Goal: Communication & Community: Answer question/provide support

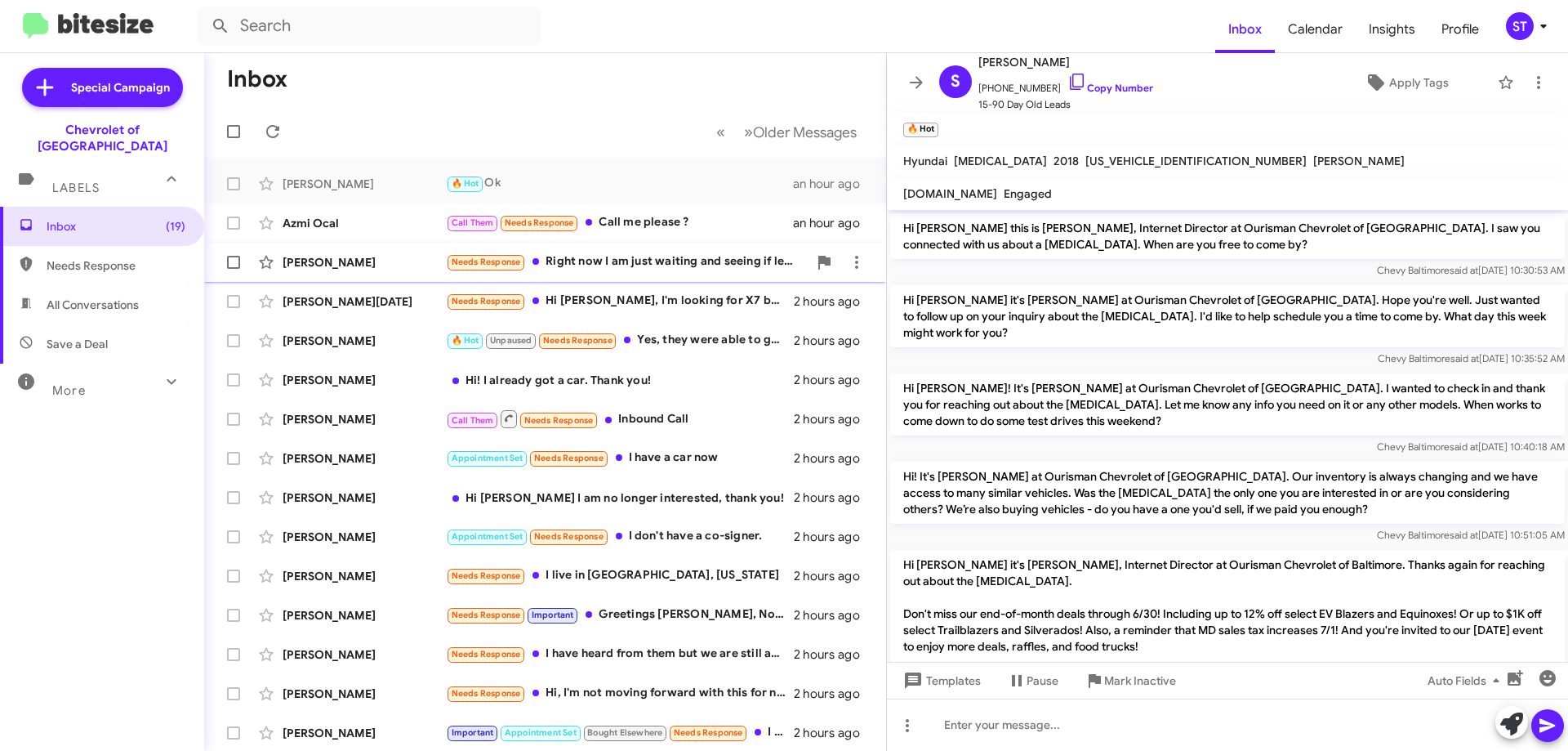
scroll to position [868, 0]
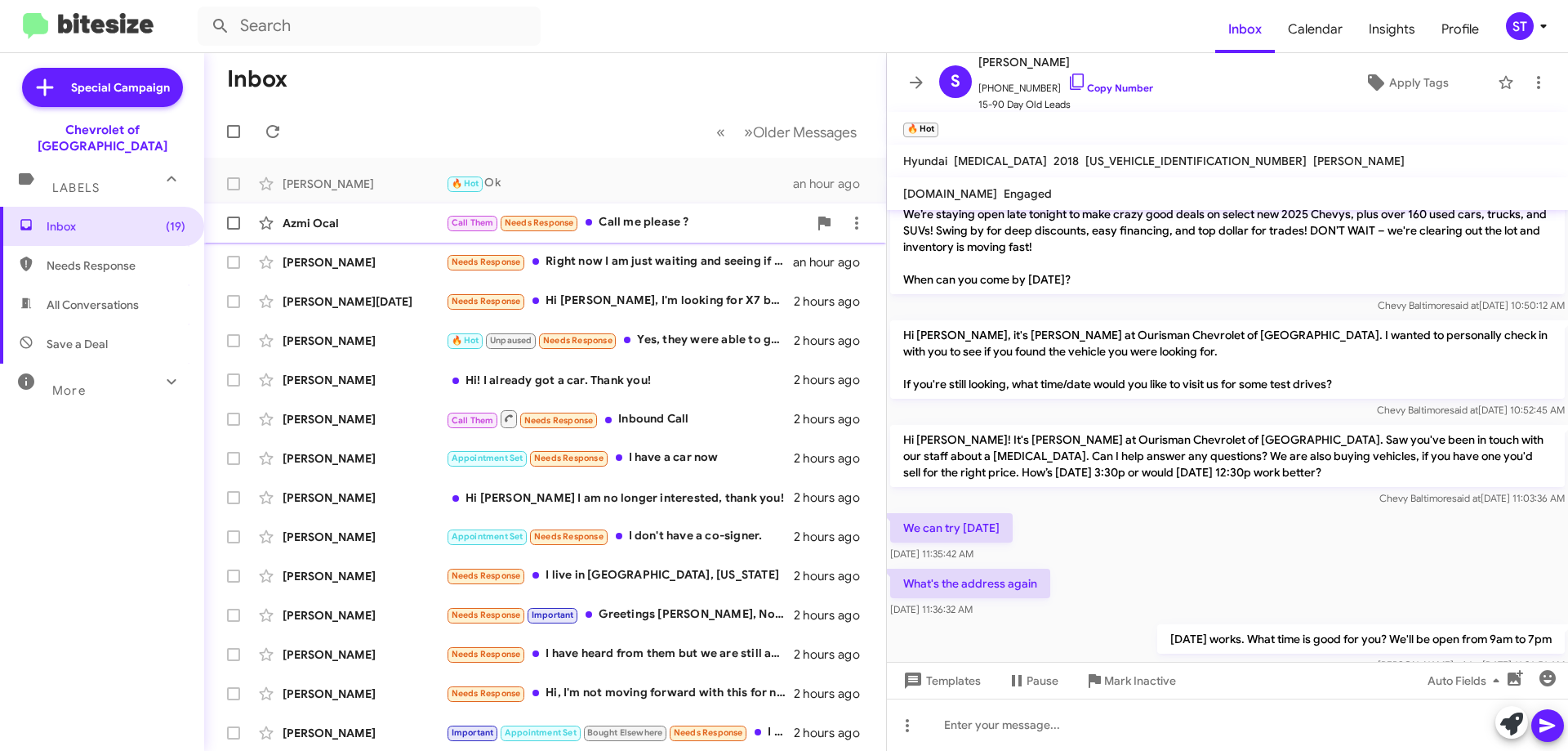
click at [648, 224] on div "Call Them Needs Response Call me please ?" at bounding box center [627, 222] width 362 height 19
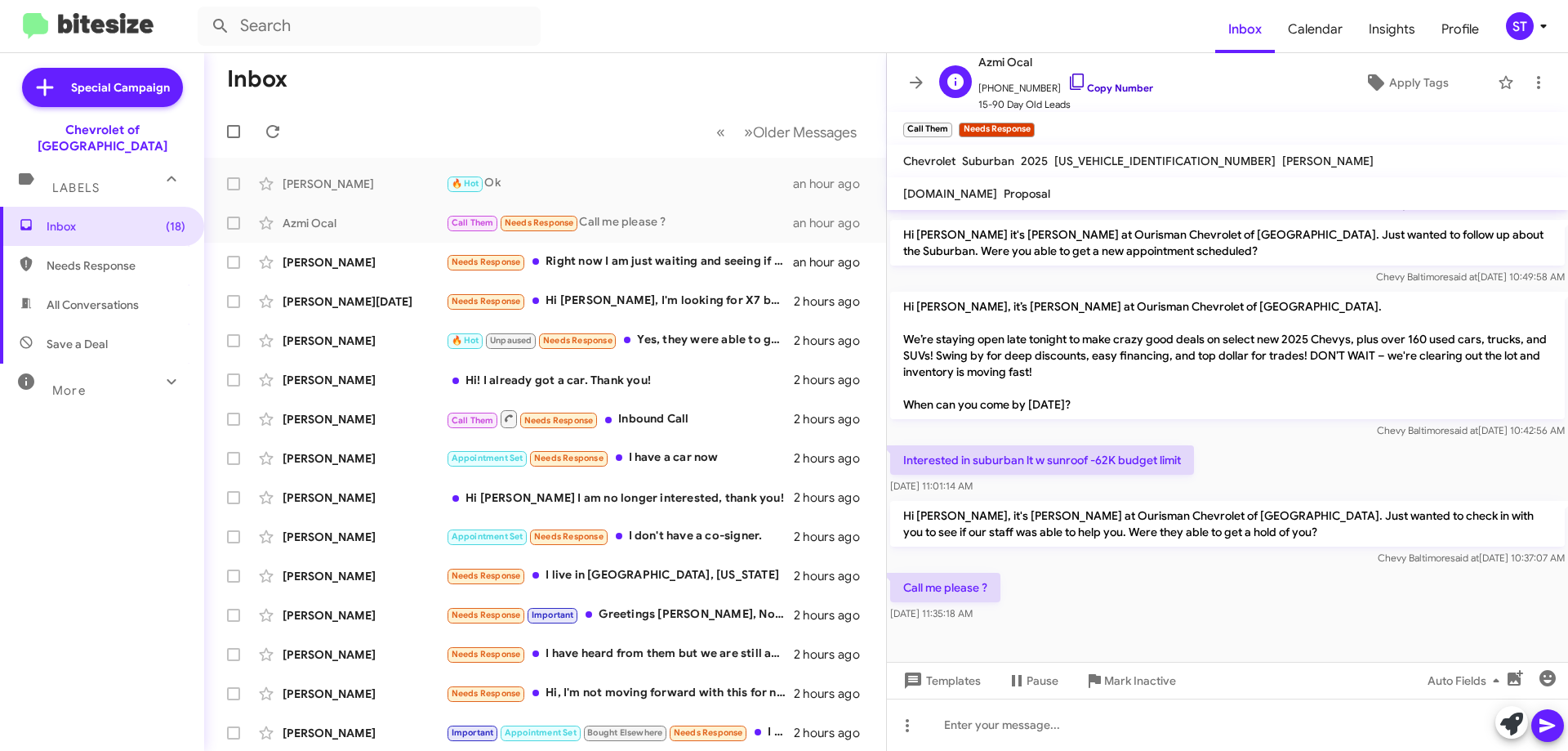
click at [1070, 77] on icon at bounding box center [1077, 81] width 14 height 17
drag, startPoint x: 991, startPoint y: 587, endPoint x: 883, endPoint y: 583, distance: 108.1
click at [883, 583] on div "Inbox « Previous » Next Older Messages [PERSON_NAME] 🔥 Hot Ok an hour ago Azmi …" at bounding box center [887, 401] width 1364 height 698
click at [1038, 600] on div "Call me please ? [DATE] 11:35:18 AM" at bounding box center [1227, 597] width 681 height 56
drag, startPoint x: 990, startPoint y: 593, endPoint x: 916, endPoint y: 590, distance: 74.1
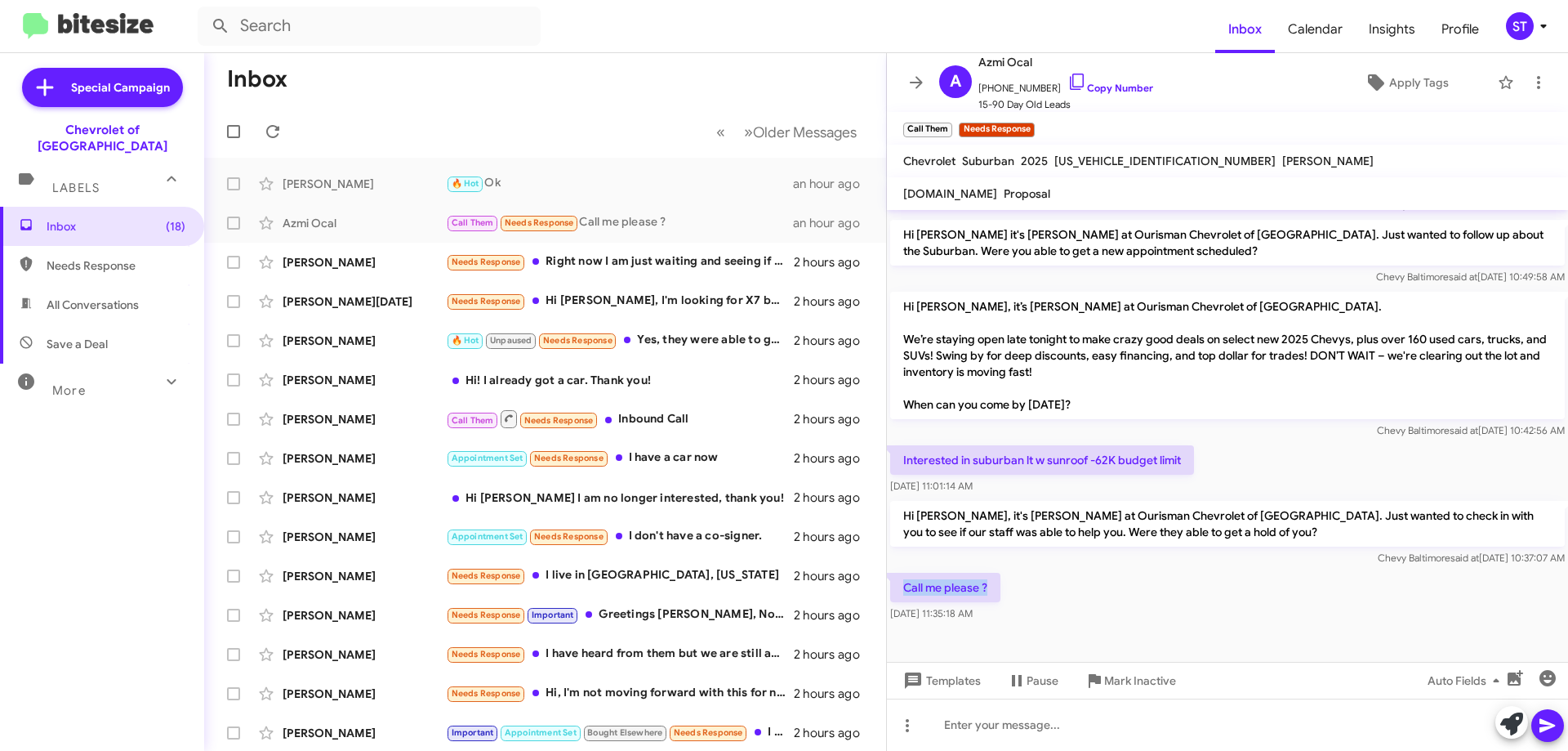
click at [898, 589] on p "Call me please ?" at bounding box center [945, 587] width 111 height 29
copy p "Call me please ?"
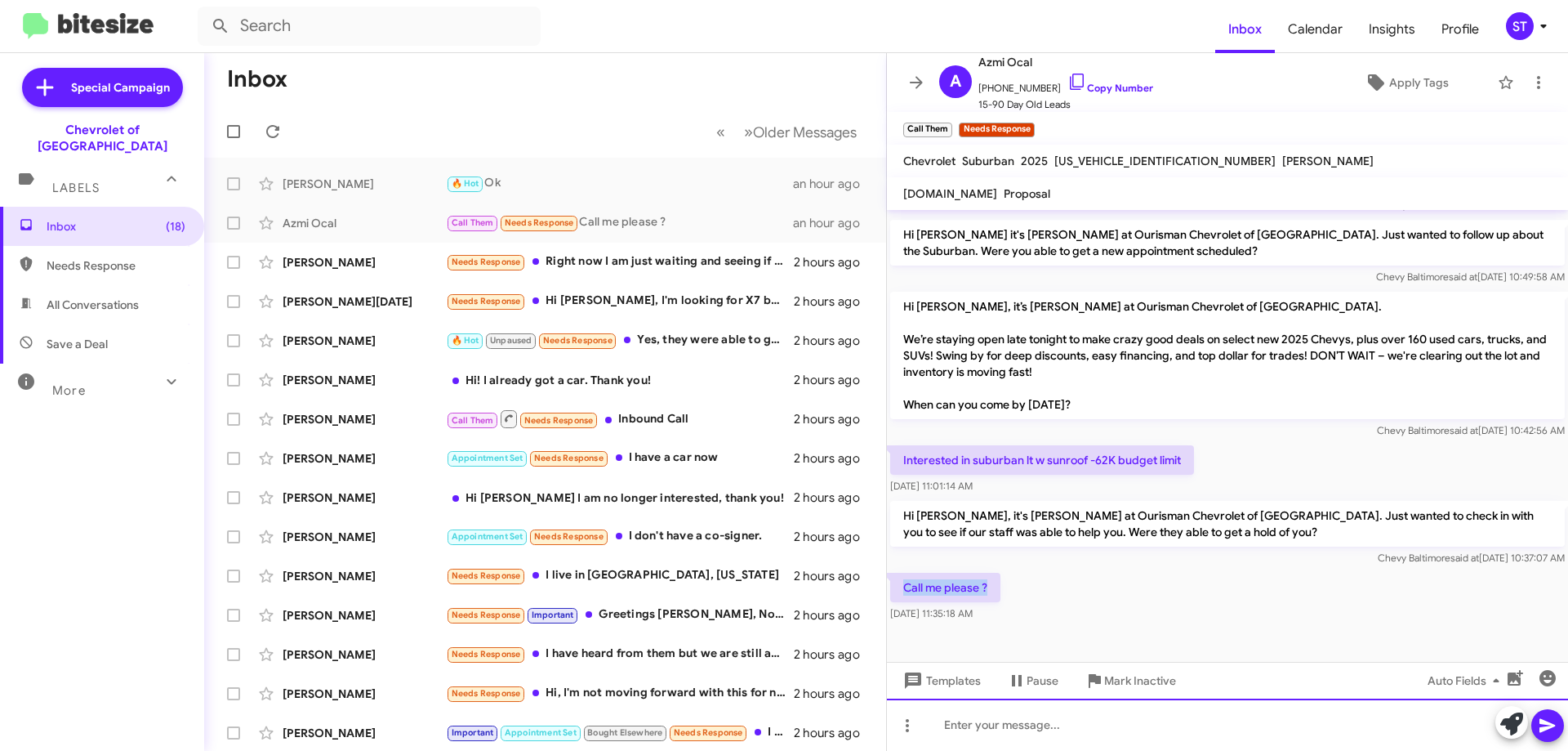
click at [994, 728] on div at bounding box center [1227, 725] width 681 height 52
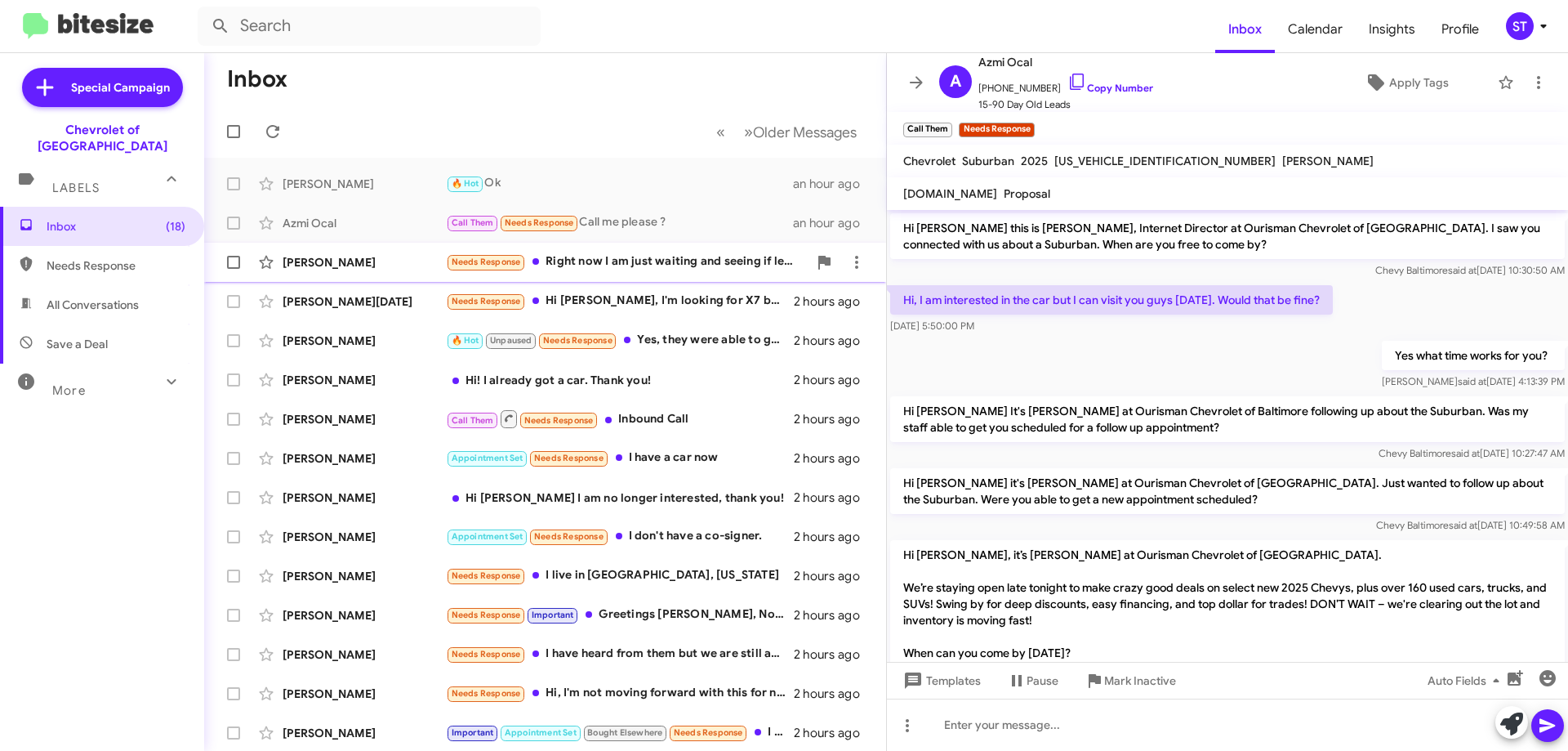
click at [657, 266] on div "Needs Response Right now I am just waiting and seeing if lease offers become mo…" at bounding box center [627, 261] width 362 height 19
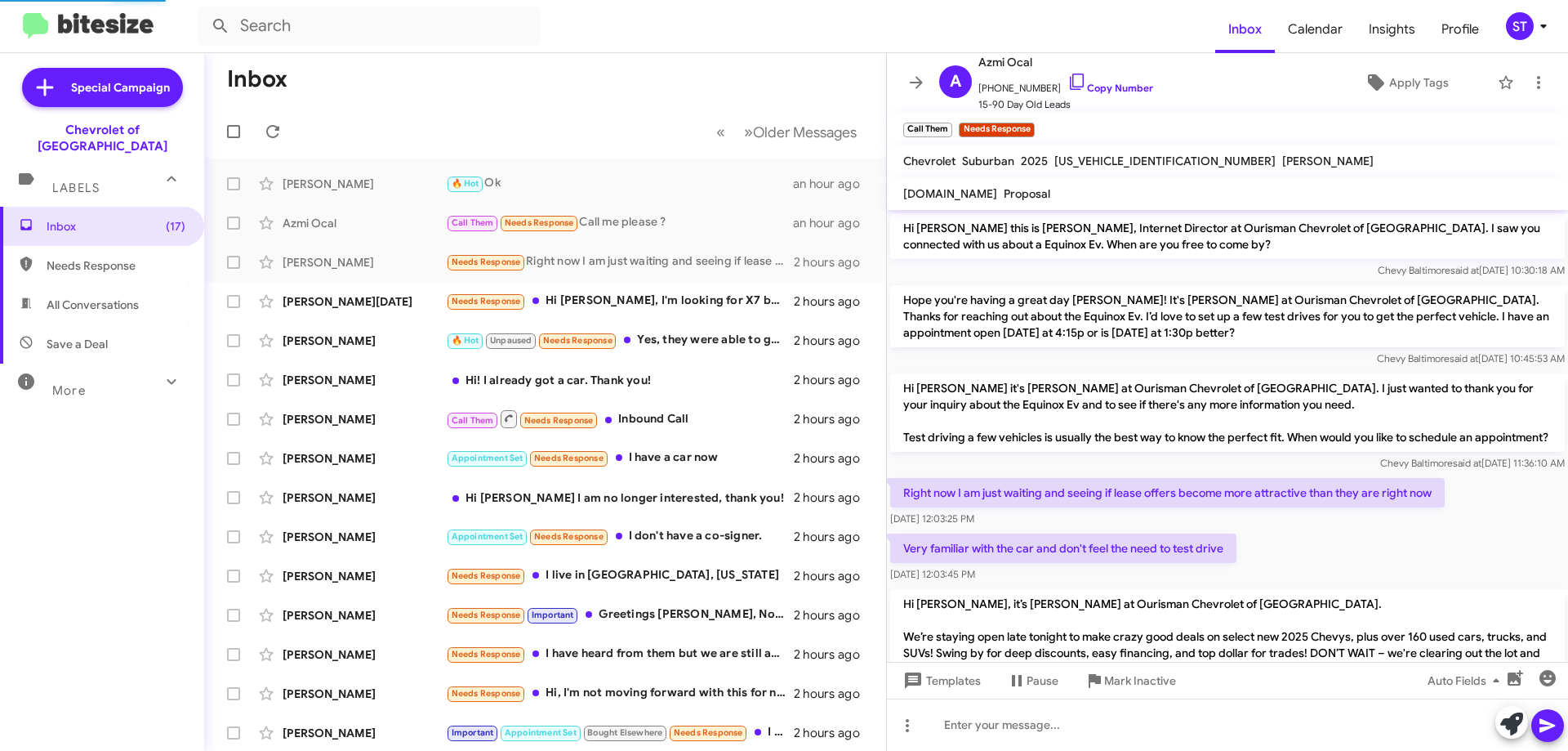
scroll to position [255, 0]
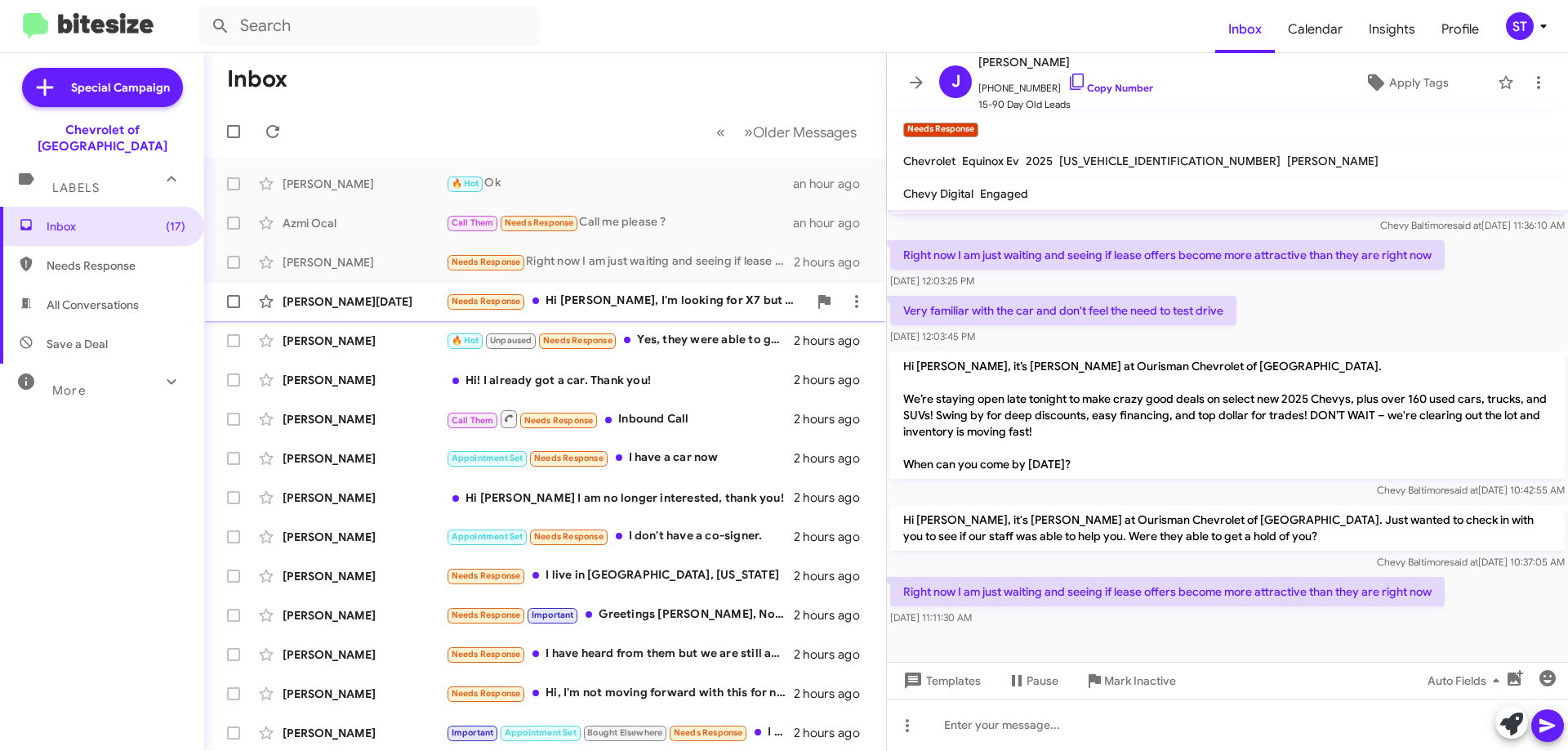
click at [661, 303] on div "Needs Response Hi [PERSON_NAME], I'm looking for X7 but a little more moderatel…" at bounding box center [627, 301] width 362 height 19
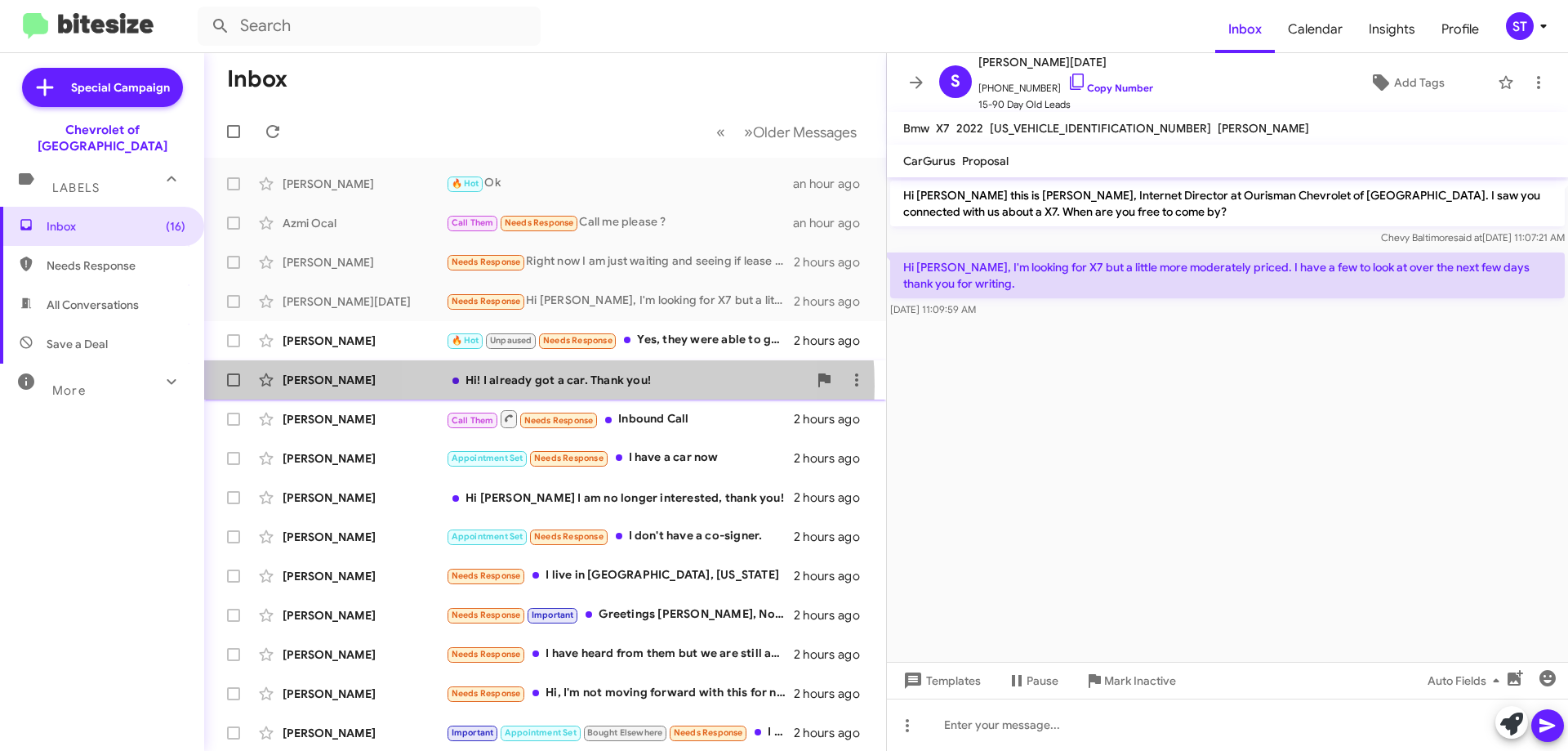
click at [534, 386] on div "Hi! I already got a car. Thank you!" at bounding box center [627, 380] width 362 height 17
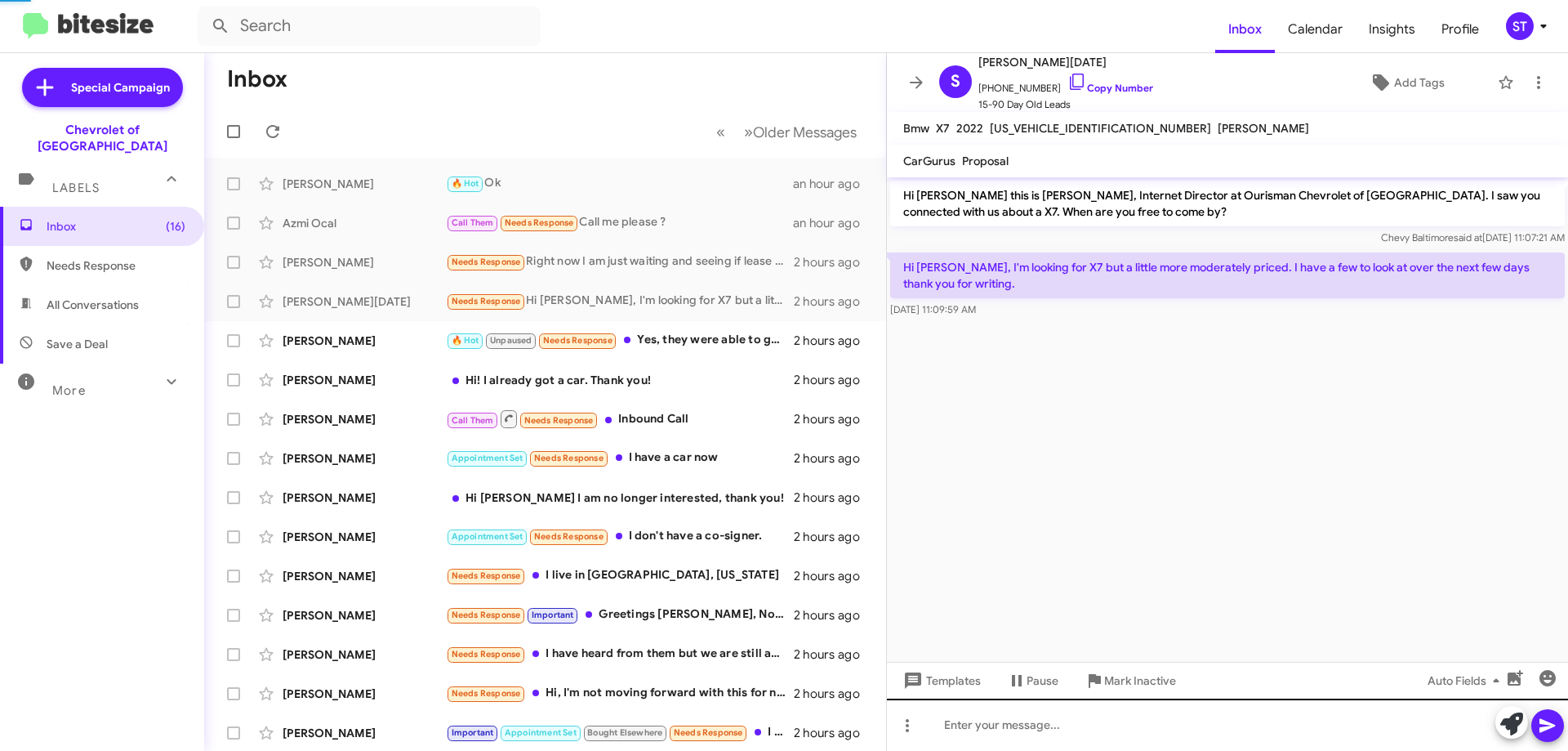
scroll to position [26, 0]
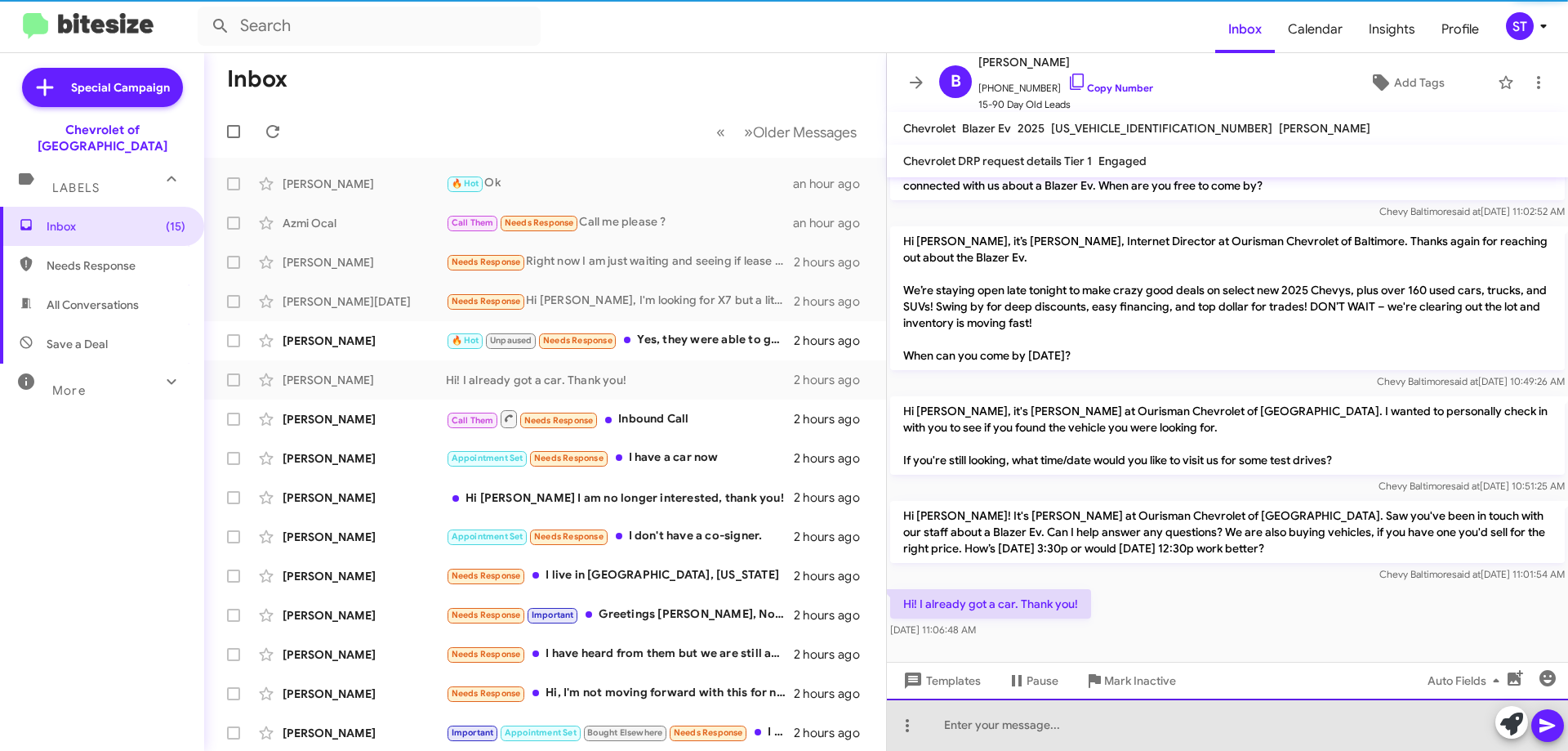
click at [1041, 725] on div at bounding box center [1227, 725] width 681 height 52
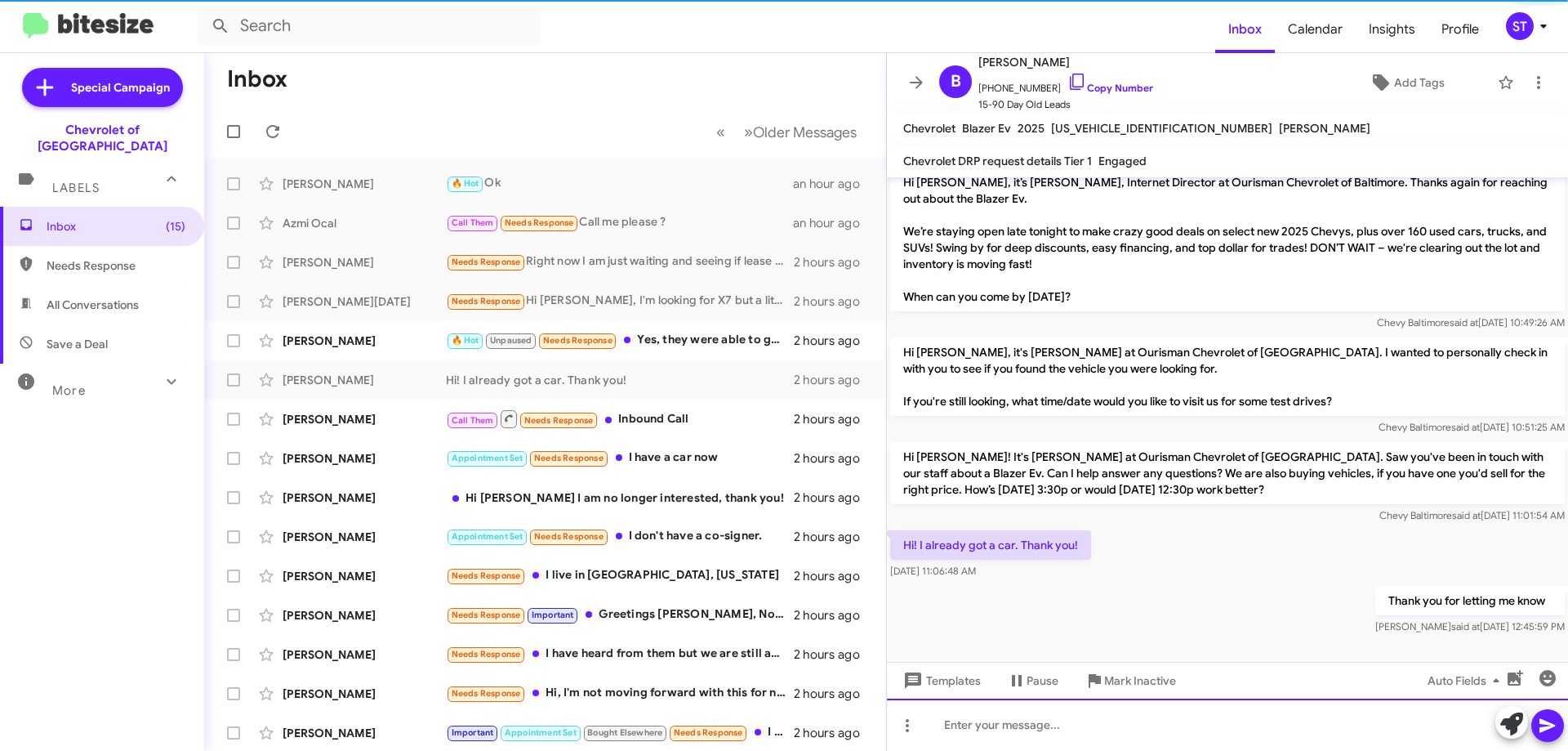
scroll to position [86, 0]
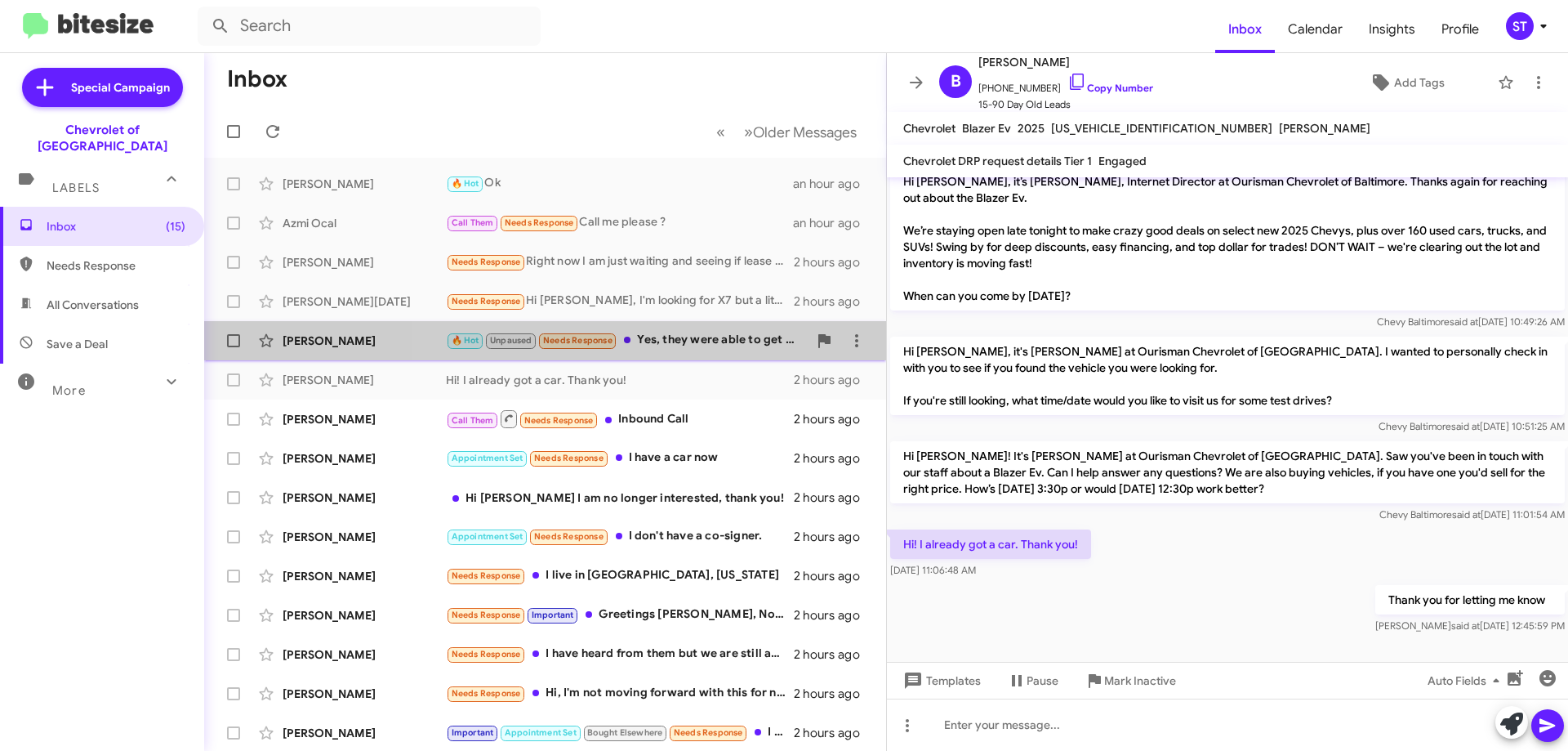
click at [704, 339] on div "🔥 Hot Unpaused Needs Response Yes, they were able to get a hold of me. I am no …" at bounding box center [627, 340] width 362 height 19
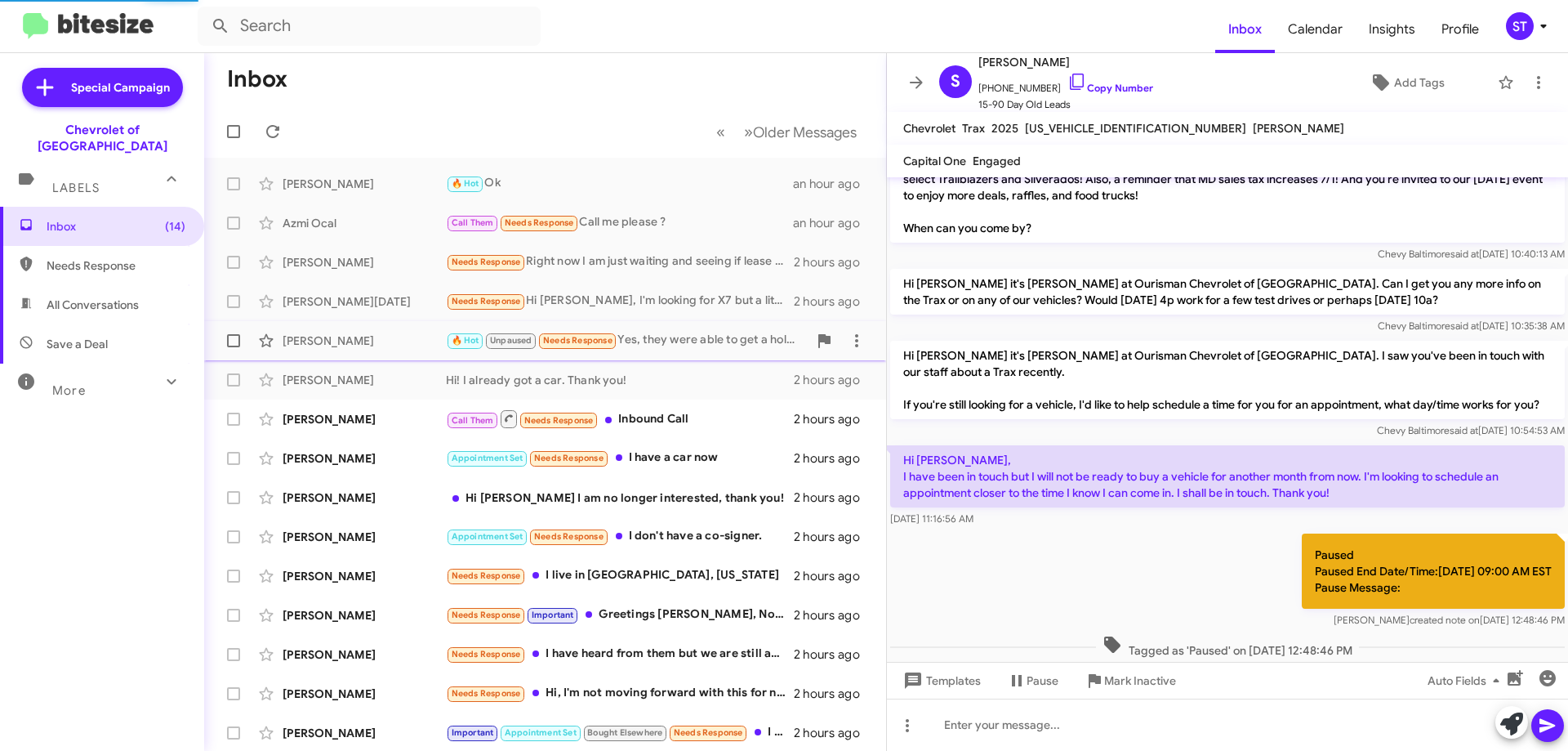
scroll to position [297, 0]
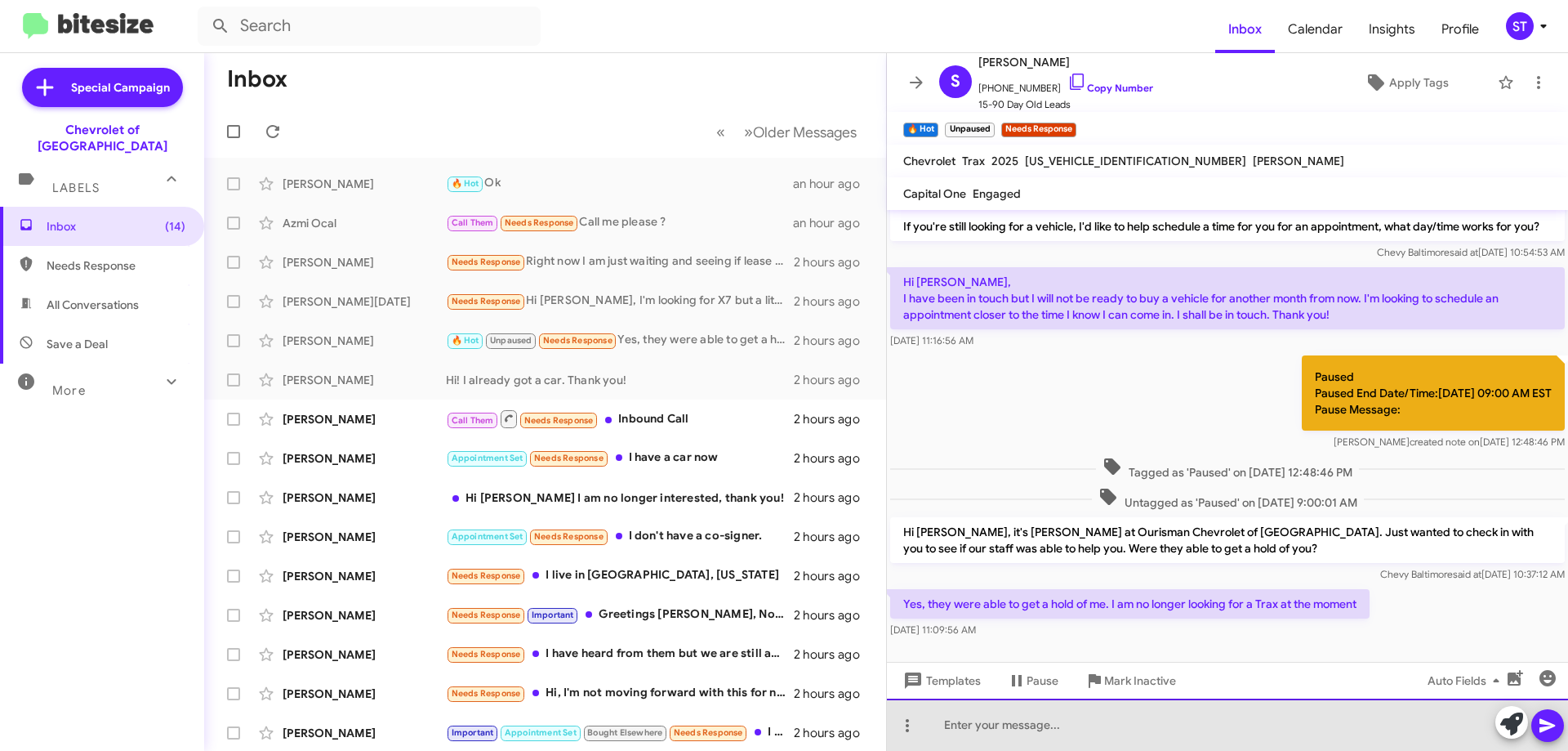
click at [1081, 730] on div at bounding box center [1227, 725] width 681 height 52
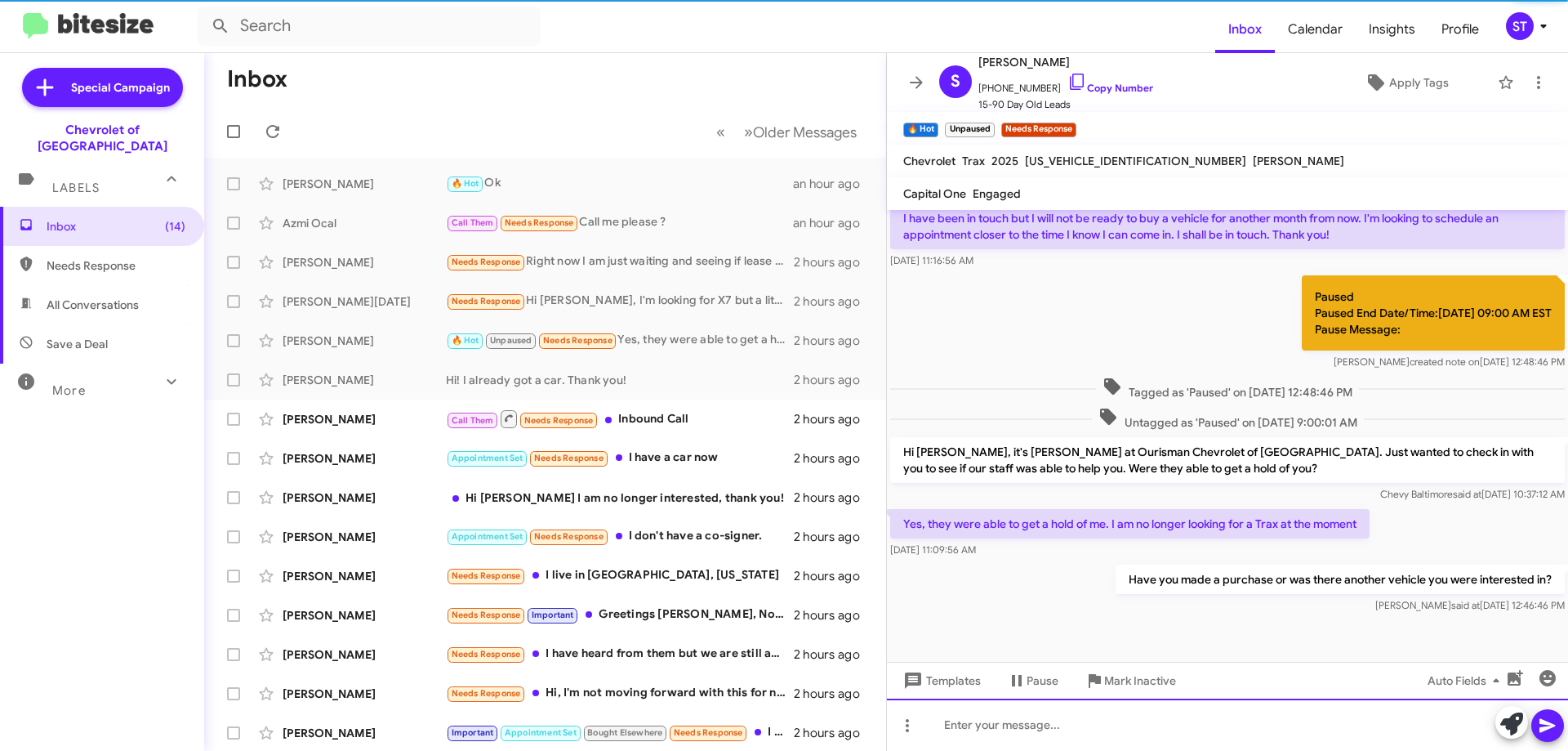
scroll to position [461, 0]
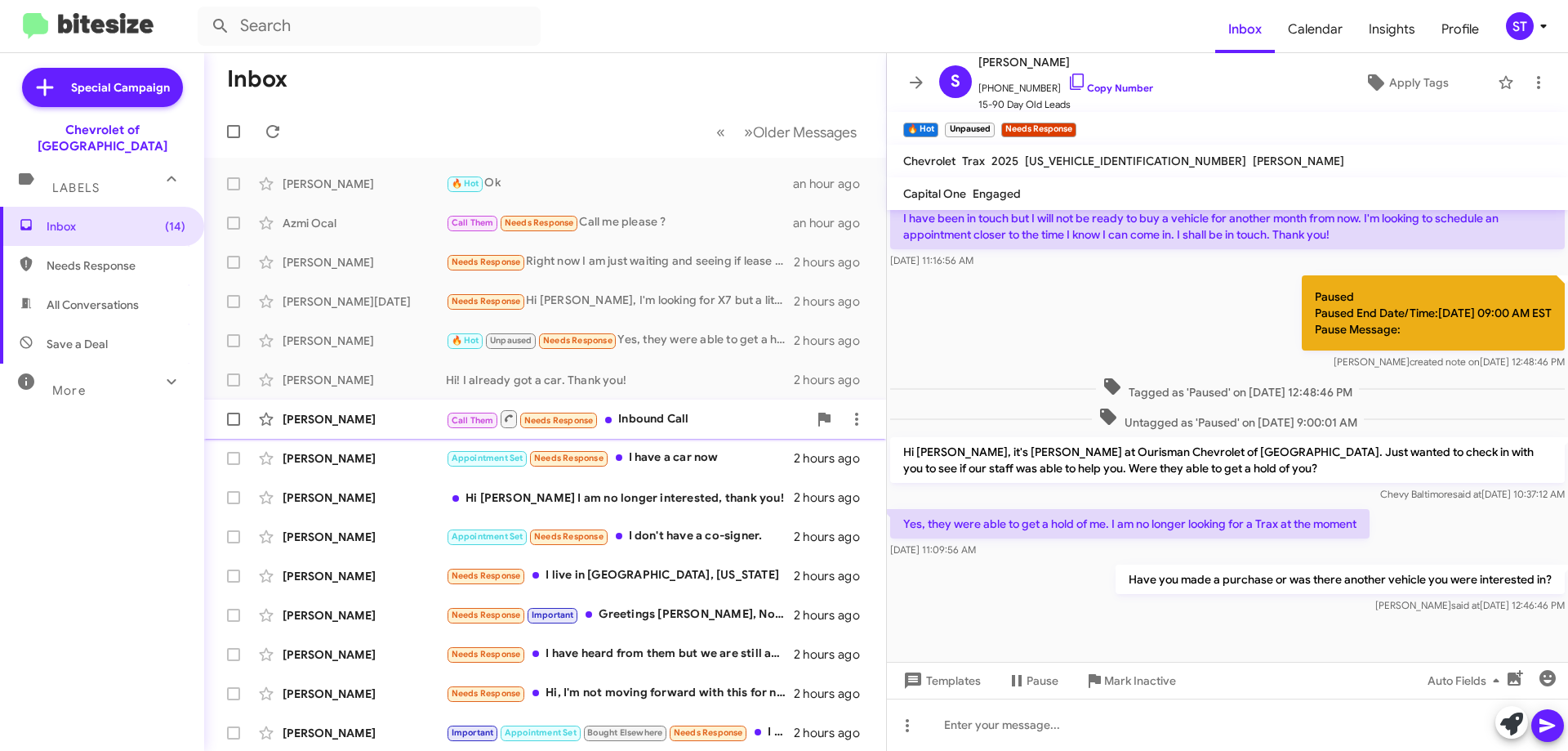
click at [674, 423] on div "Call Them Needs Response Inbound Call" at bounding box center [627, 418] width 362 height 21
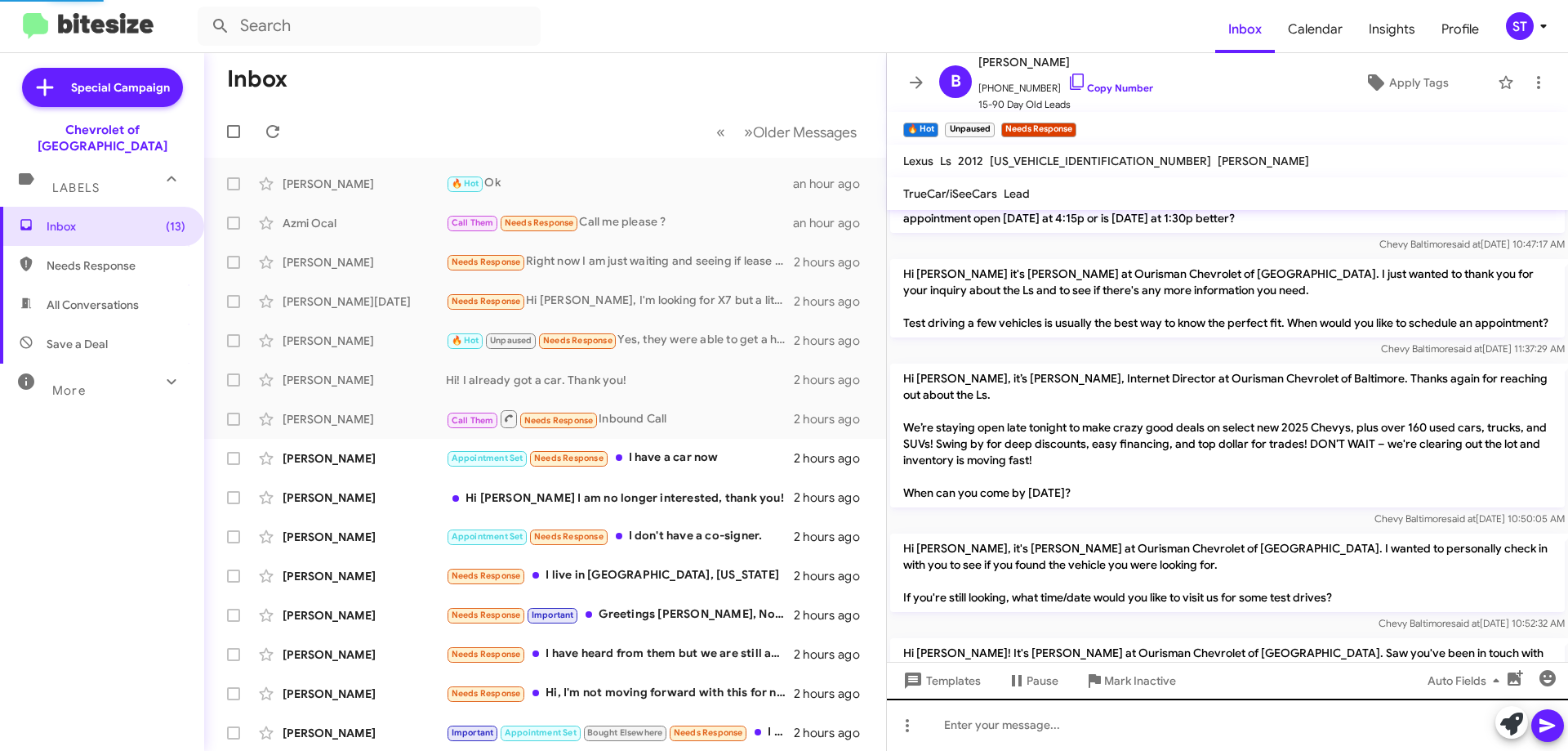
scroll to position [610, 0]
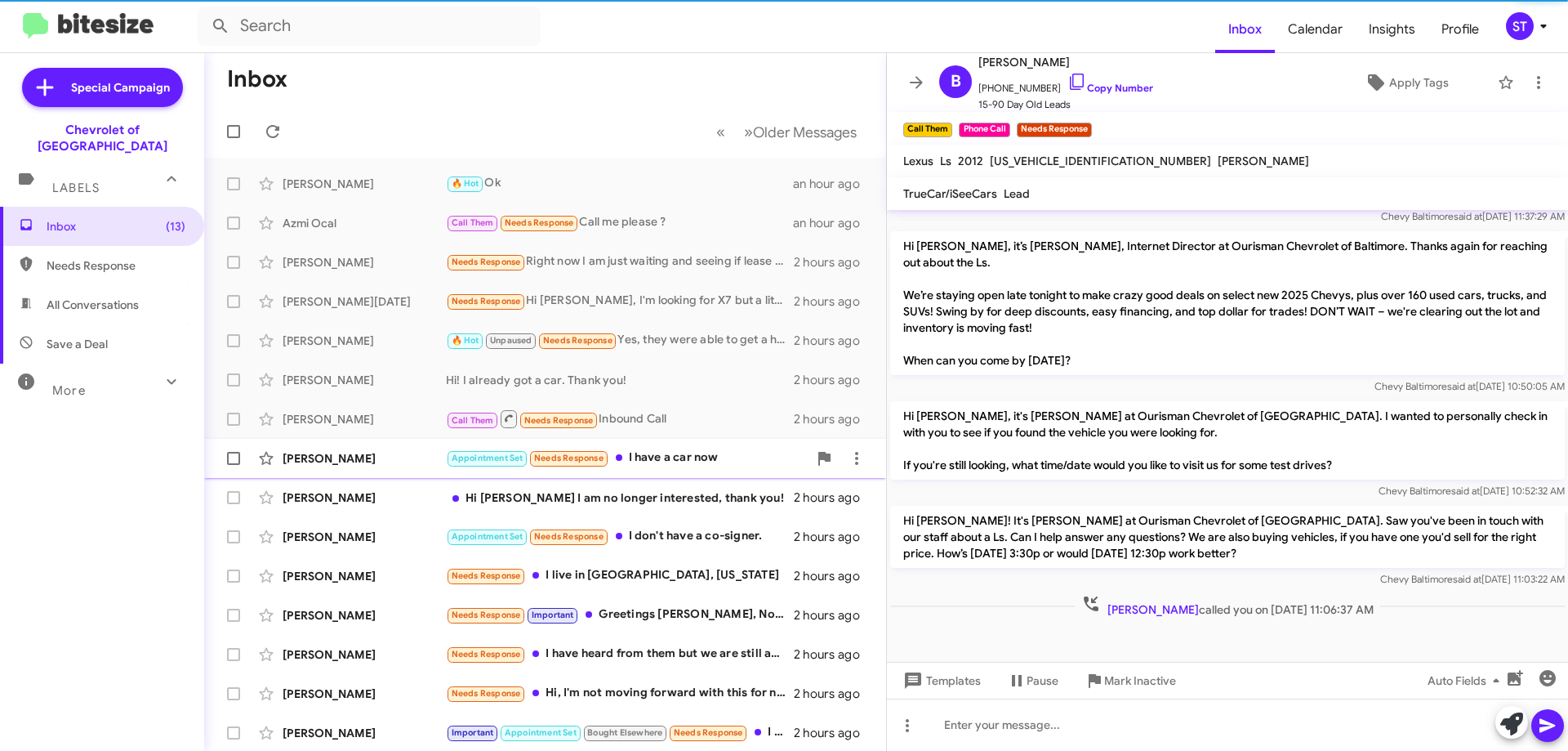
click at [679, 446] on div "[PERSON_NAME] Appointment Set Needs Response I have a car now 2 hours ago" at bounding box center [545, 458] width 656 height 32
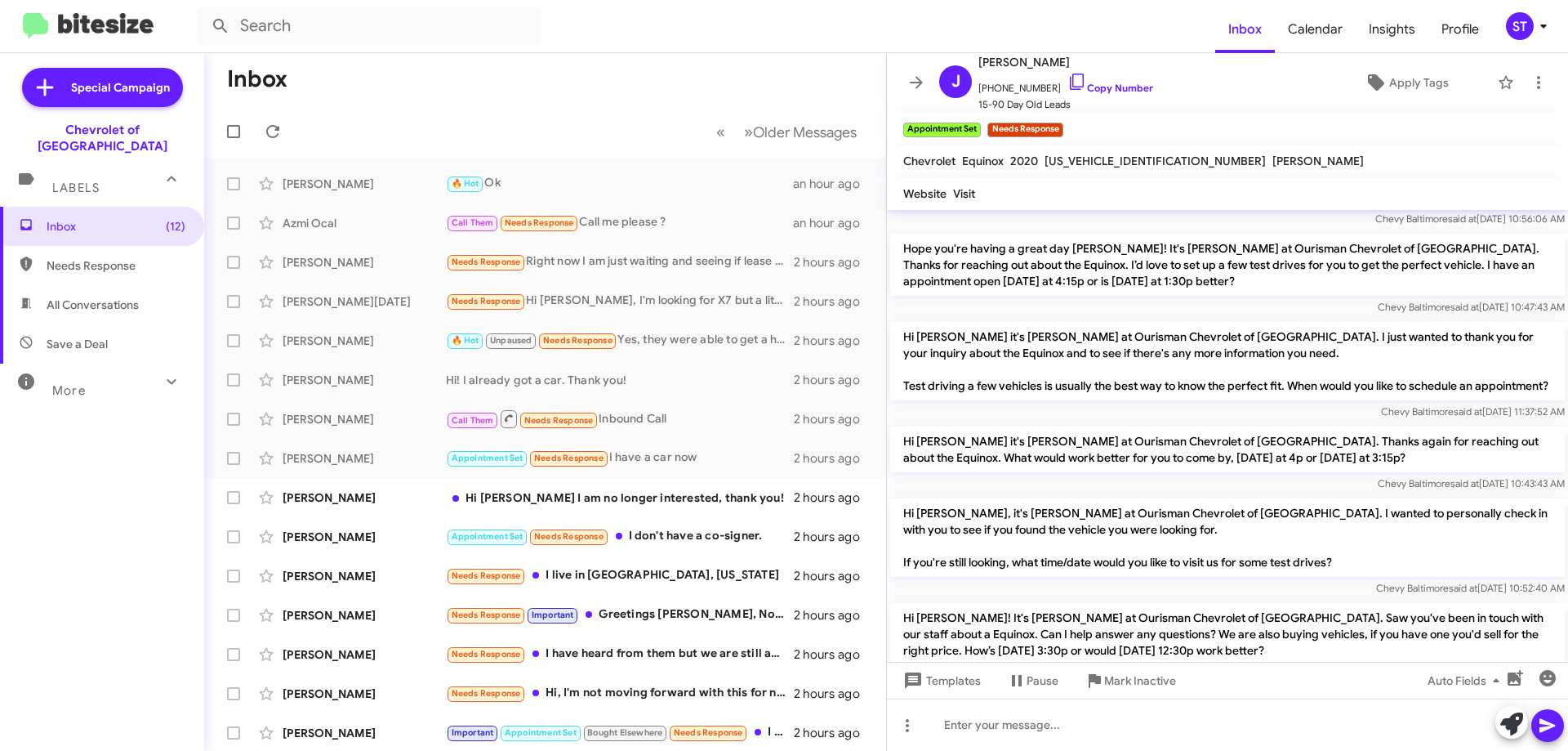
scroll to position [506, 0]
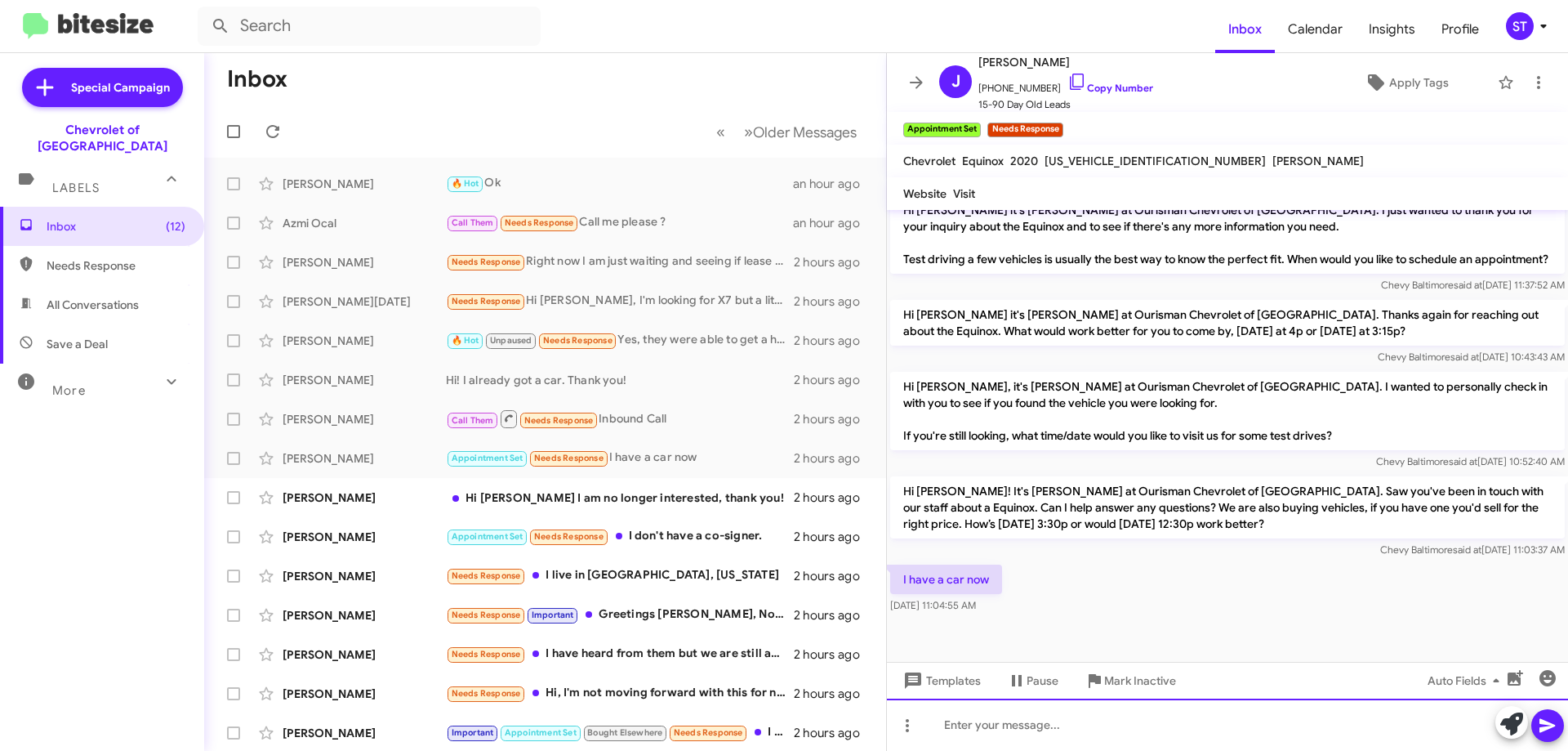
click at [972, 735] on div at bounding box center [1227, 725] width 681 height 52
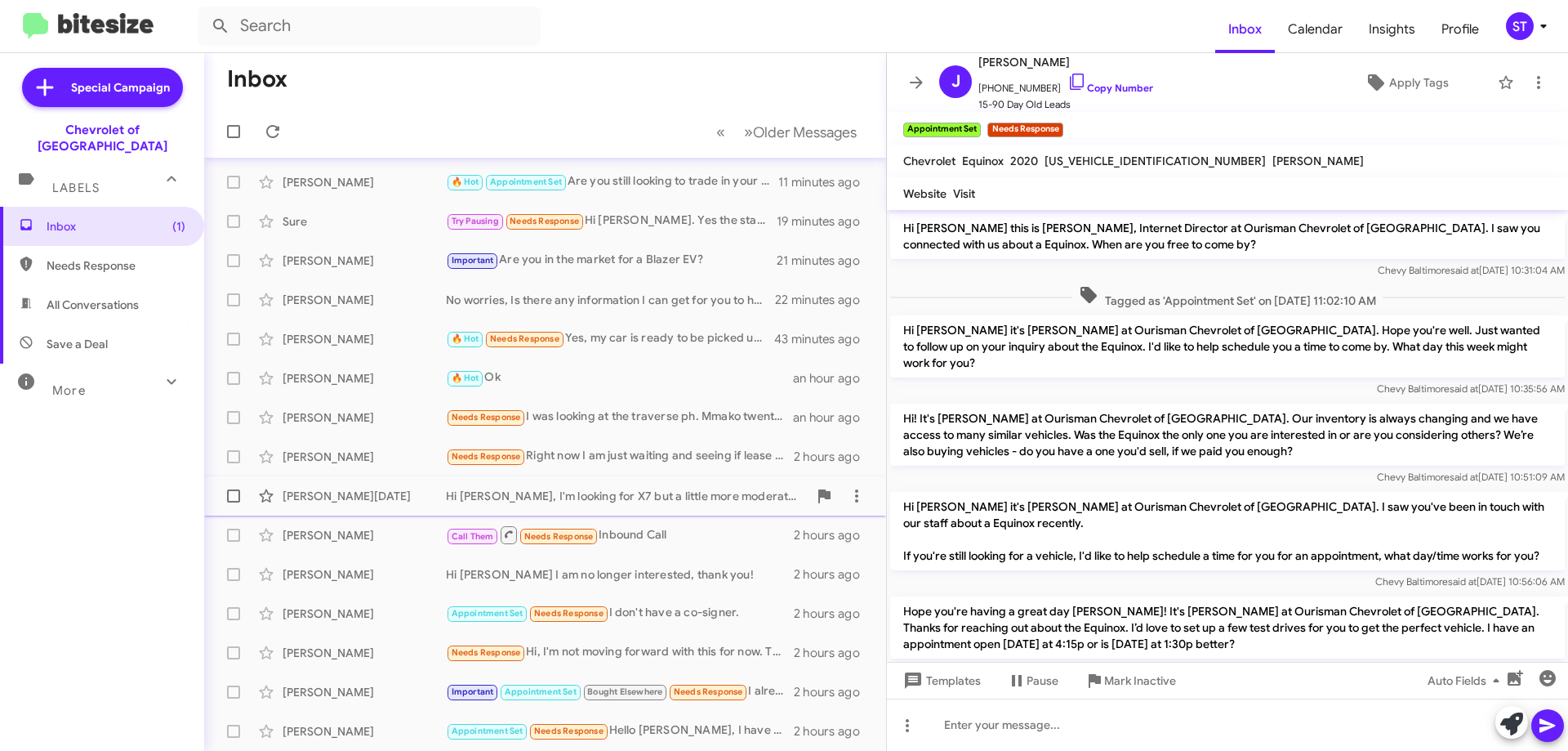
scroll to position [0, 0]
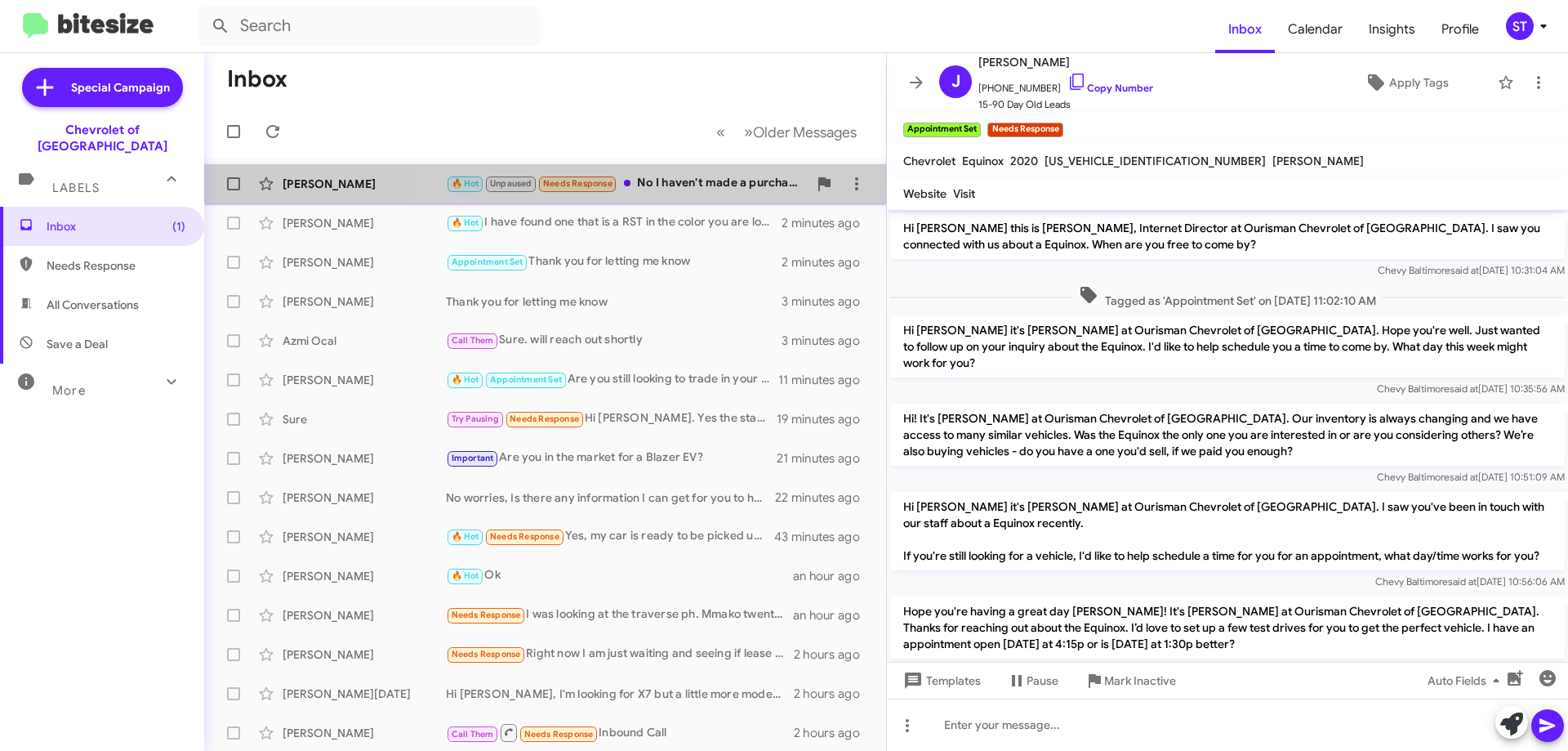
click at [696, 172] on div "[PERSON_NAME] 🔥 Hot Unpaused Needs Response No I haven't made a purchase yet, I…" at bounding box center [545, 183] width 656 height 32
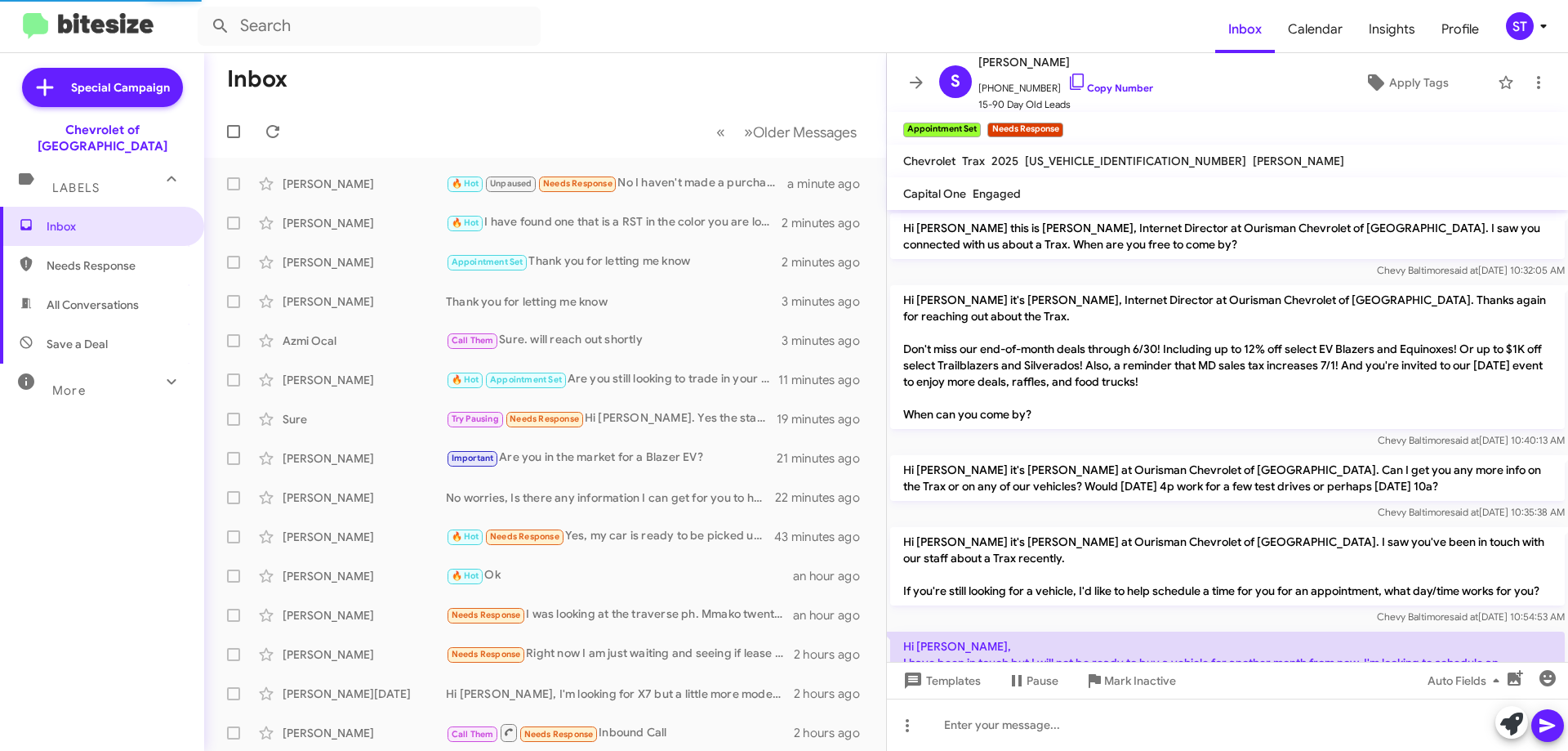
scroll to position [537, 0]
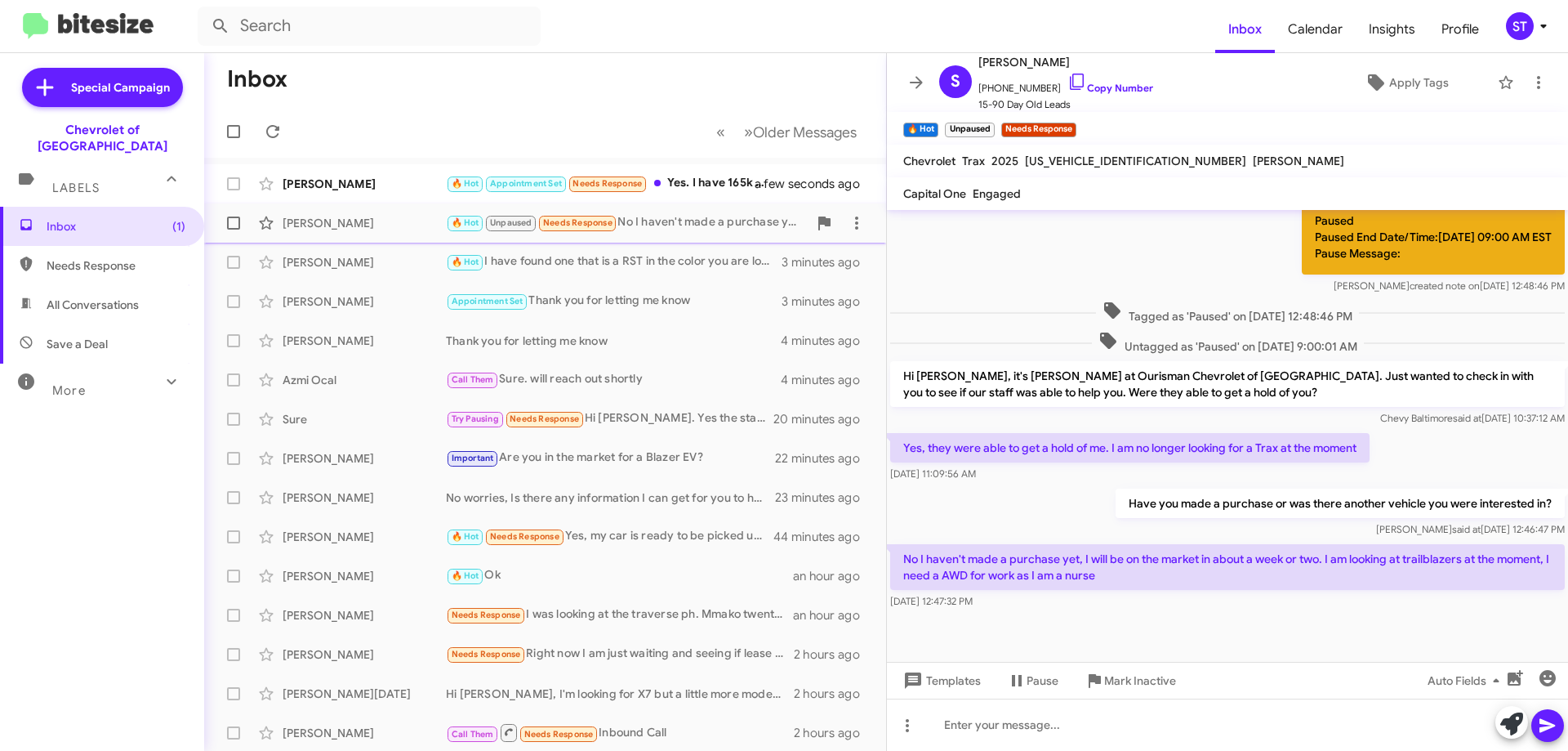
click at [667, 225] on div "🔥 Hot Unpaused Needs Response No I haven't made a purchase yet, I will be on th…" at bounding box center [627, 222] width 362 height 19
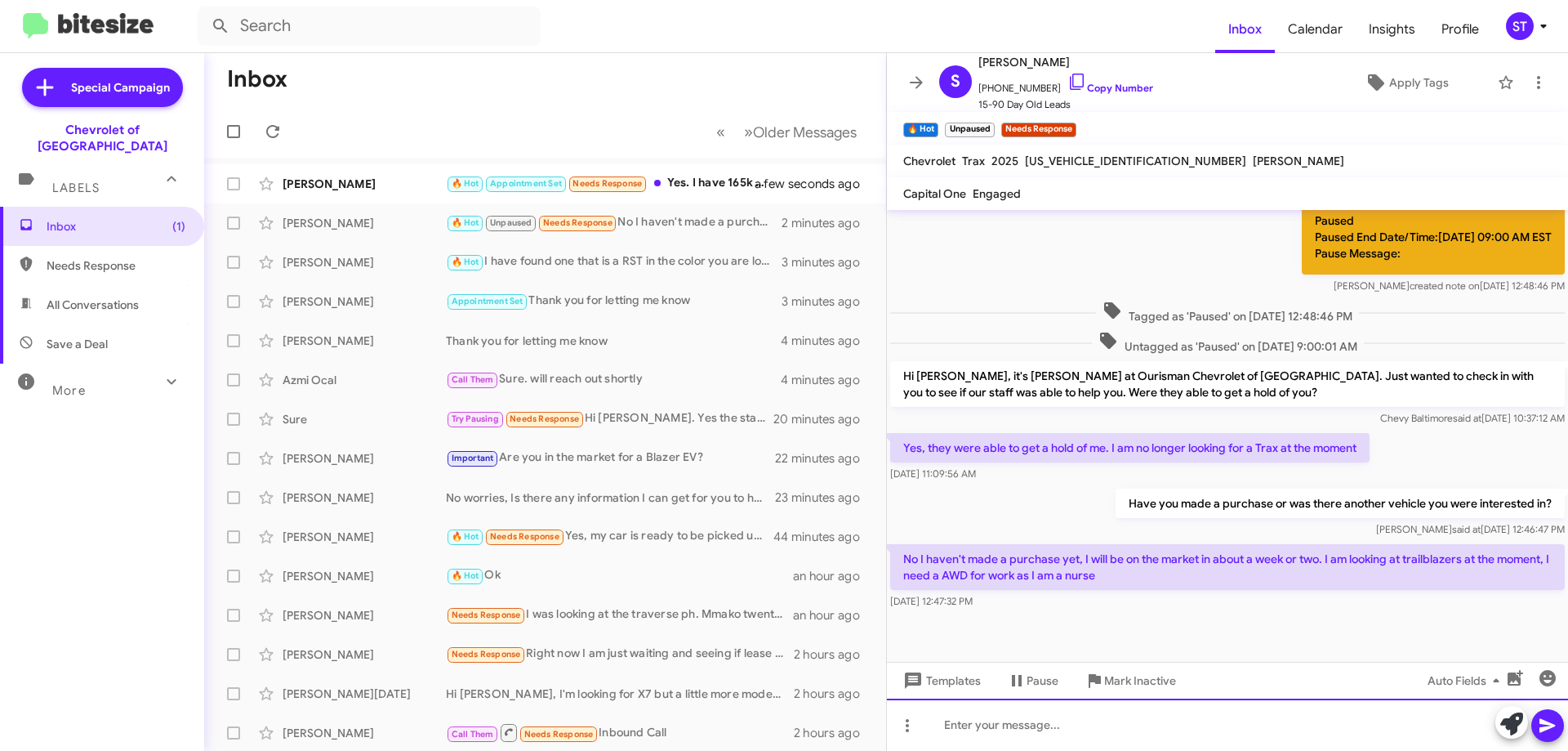
click at [1025, 737] on div at bounding box center [1227, 725] width 681 height 52
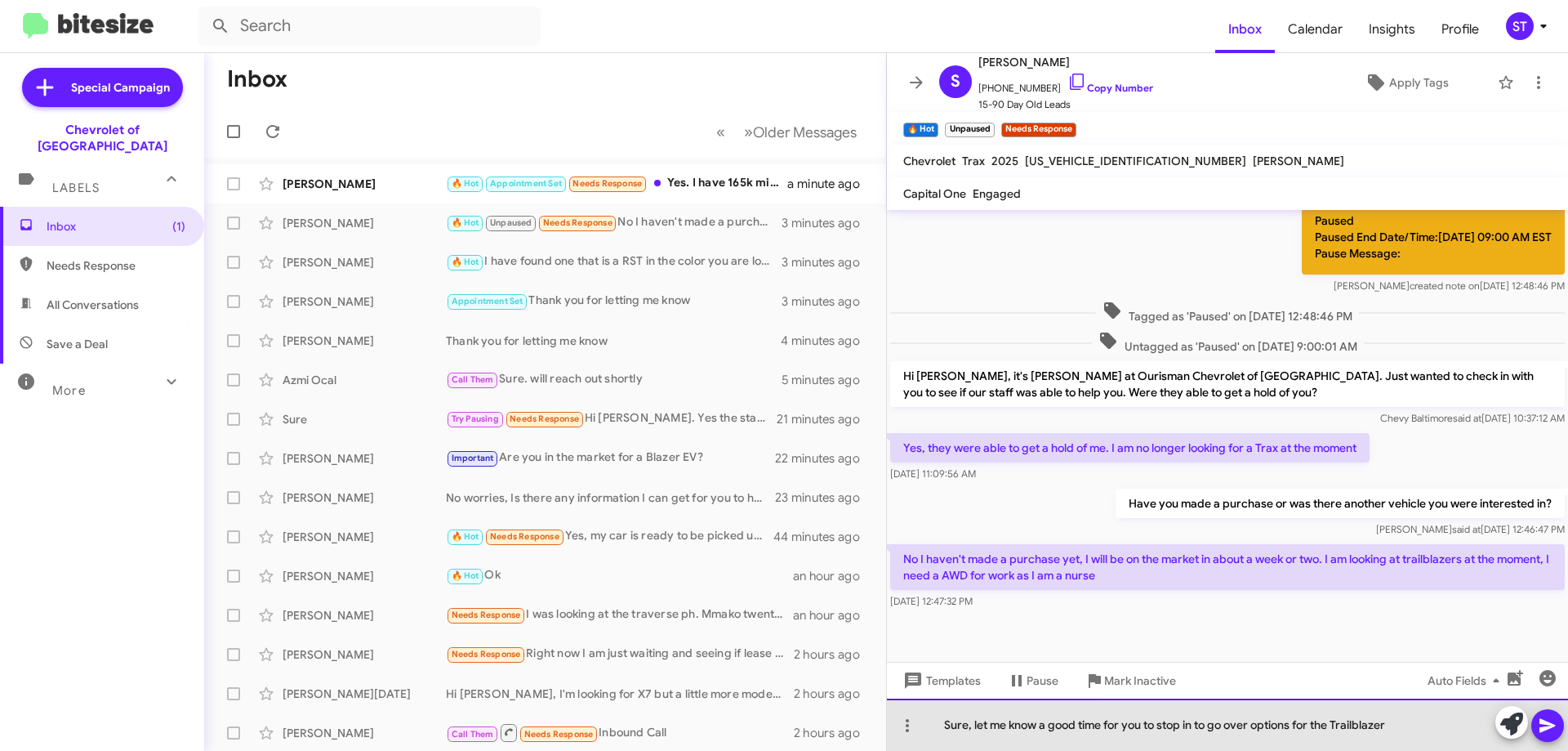
drag, startPoint x: 1335, startPoint y: 717, endPoint x: 1350, endPoint y: 735, distance: 23.4
click at [1336, 717] on div "Sure, let me know a good time for you to stop in to go over options for the Tra…" at bounding box center [1227, 725] width 681 height 52
click at [1420, 724] on div "Sure, let me know a good time for you to stop in to go over options for the AWD…" at bounding box center [1227, 725] width 681 height 52
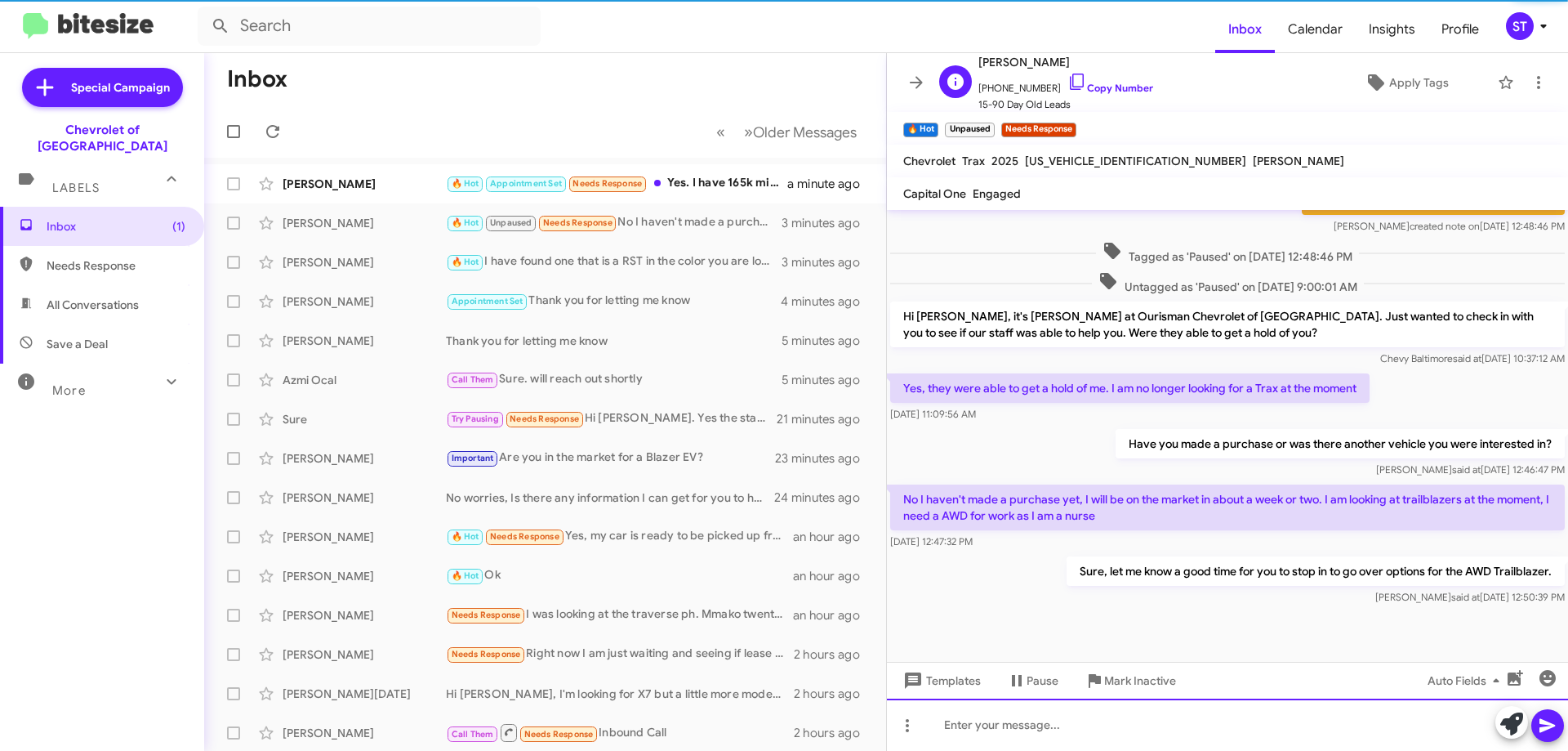
scroll to position [596, 0]
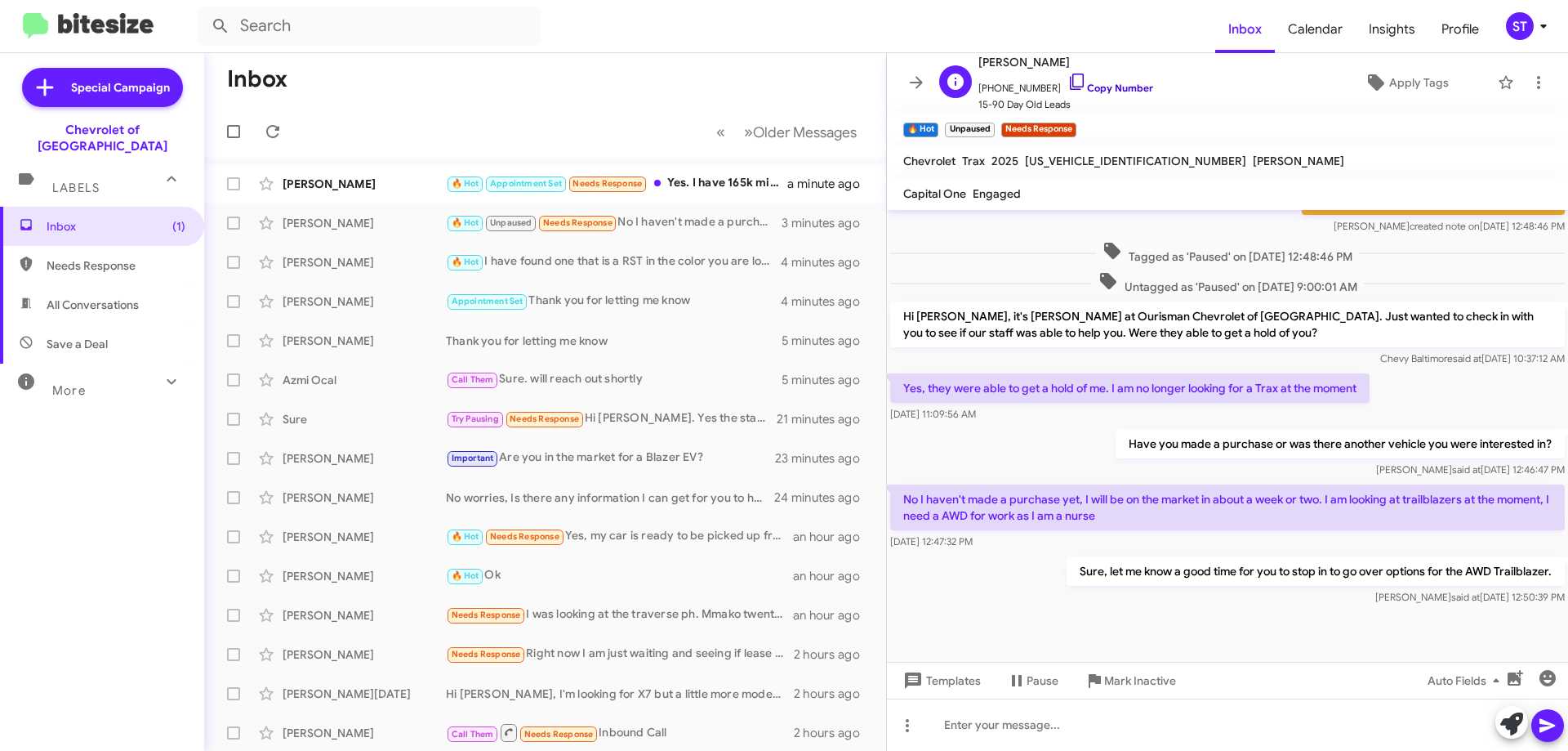
click at [1068, 75] on icon at bounding box center [1078, 81] width 20 height 20
drag, startPoint x: 907, startPoint y: 493, endPoint x: 1177, endPoint y: 522, distance: 271.6
click at [1177, 522] on p "No I haven't made a purchase yet, I will be on the market in about a week or tw…" at bounding box center [1227, 507] width 674 height 46
copy p "No I haven't made a purchase yet, I will be on the market in about a week or tw…"
click at [694, 175] on div "🔥 Hot Appointment Set Needs Response Yes. I have 165k miles. I dont wanna waste…" at bounding box center [627, 183] width 362 height 19
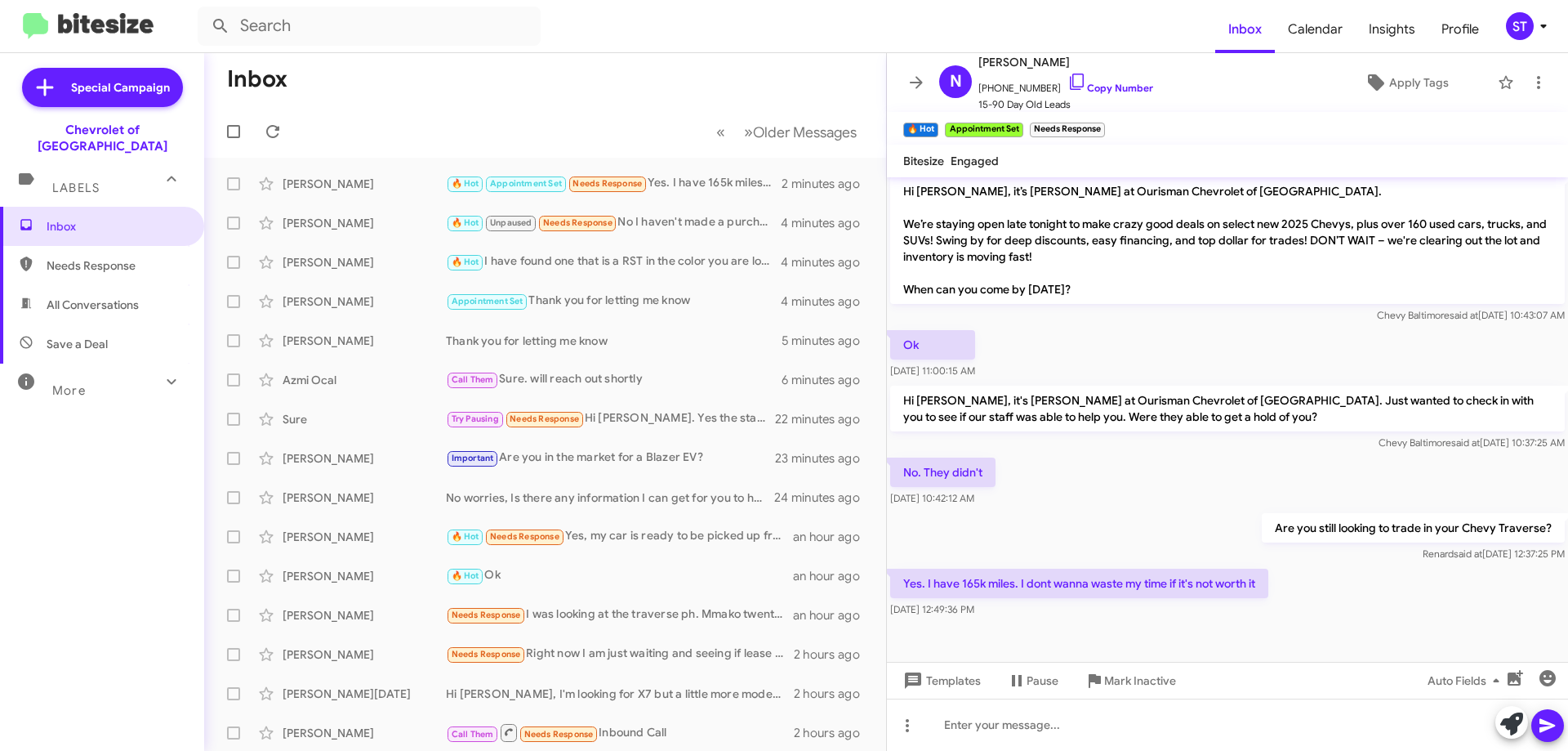
scroll to position [896, 0]
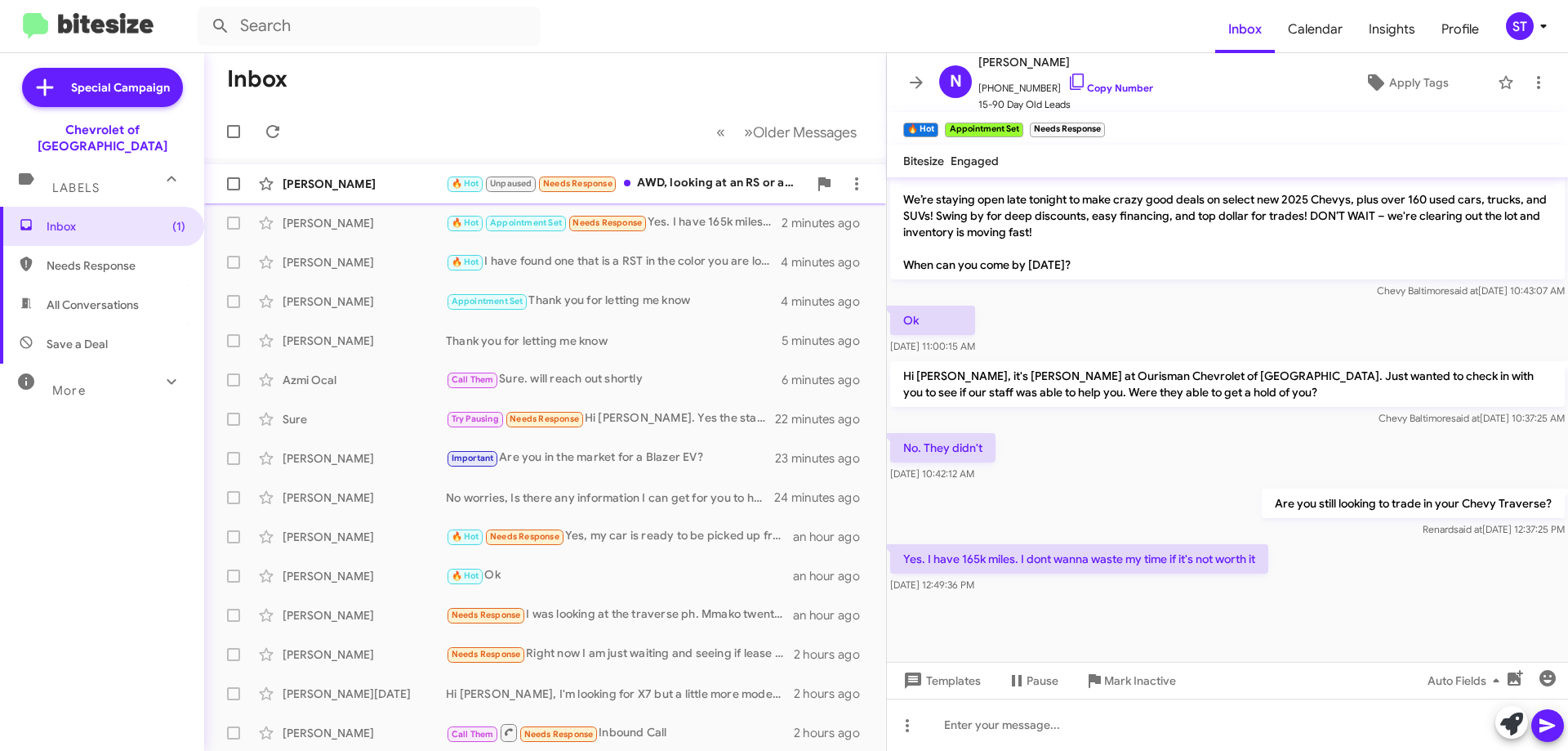
click at [689, 180] on div "🔥 Hot Unpaused Needs Response AWD, looking at an RS or active & prefer the sunr…" at bounding box center [627, 183] width 362 height 19
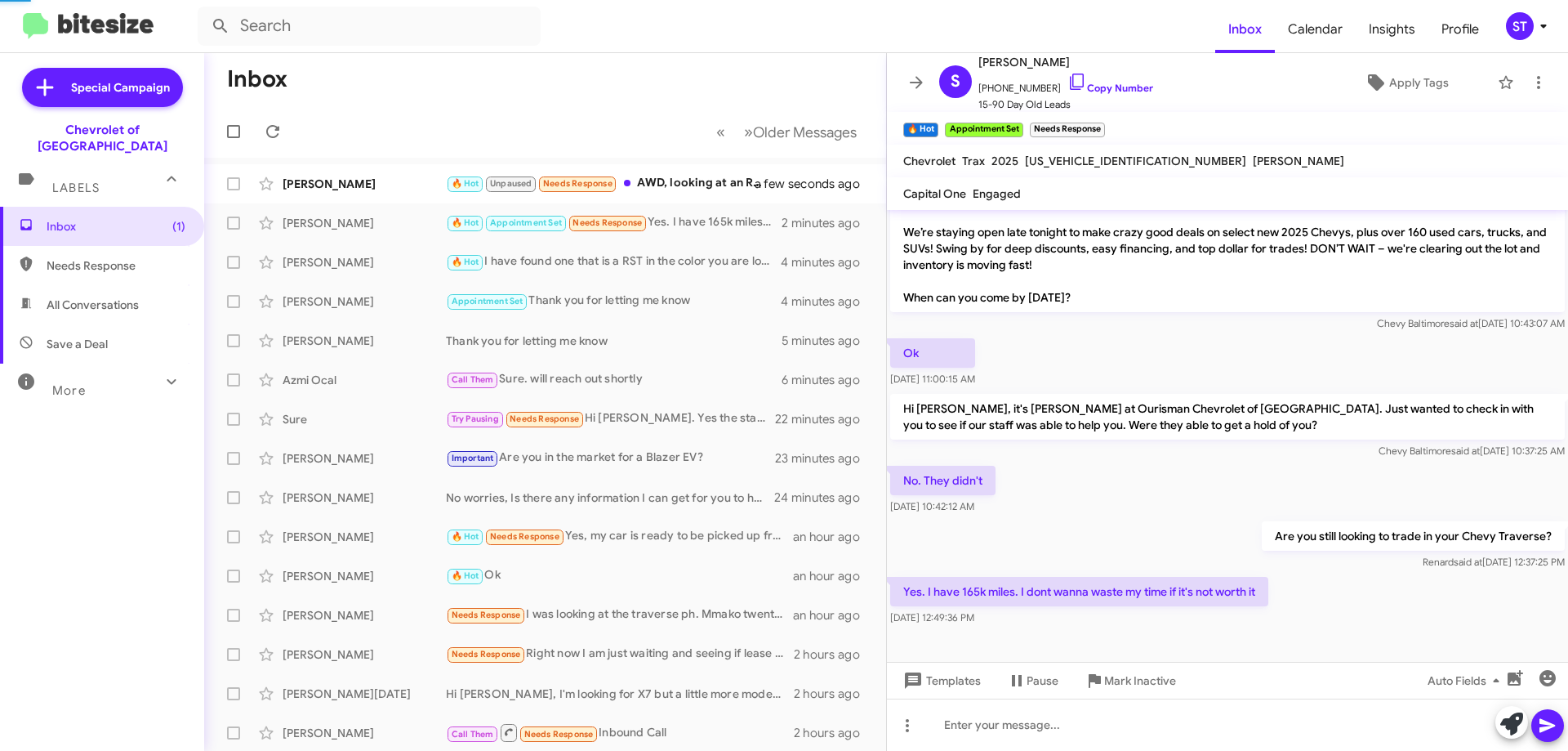
scroll to position [732, 0]
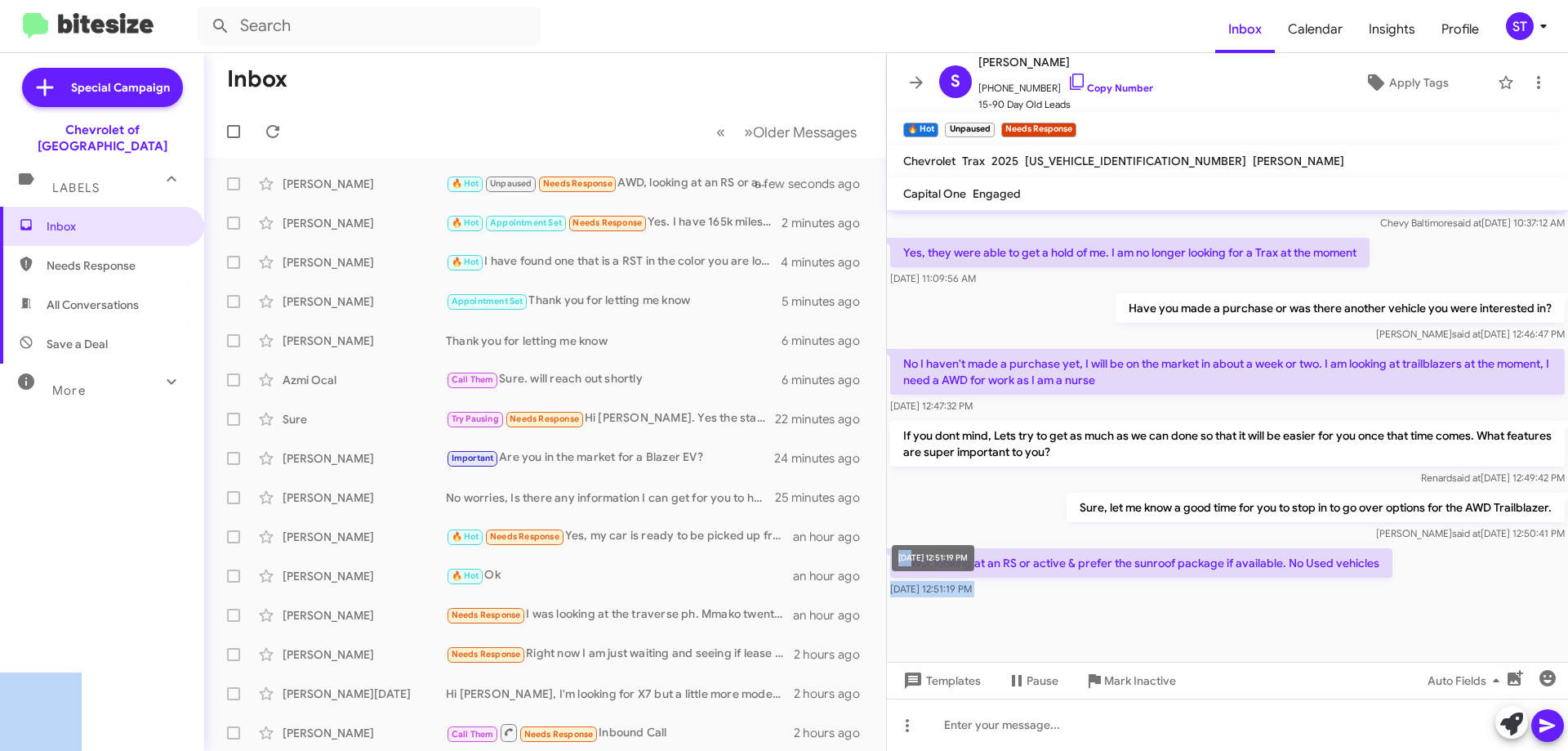
drag, startPoint x: 1380, startPoint y: 565, endPoint x: 912, endPoint y: 567, distance: 468.0
click at [912, 567] on body "Inbox Calendar Insights Profile ST Special Campaign Chevrolet of Baltimore Labe…" at bounding box center [784, 375] width 1568 height 751
click at [1094, 621] on div at bounding box center [1227, 631] width 681 height 62
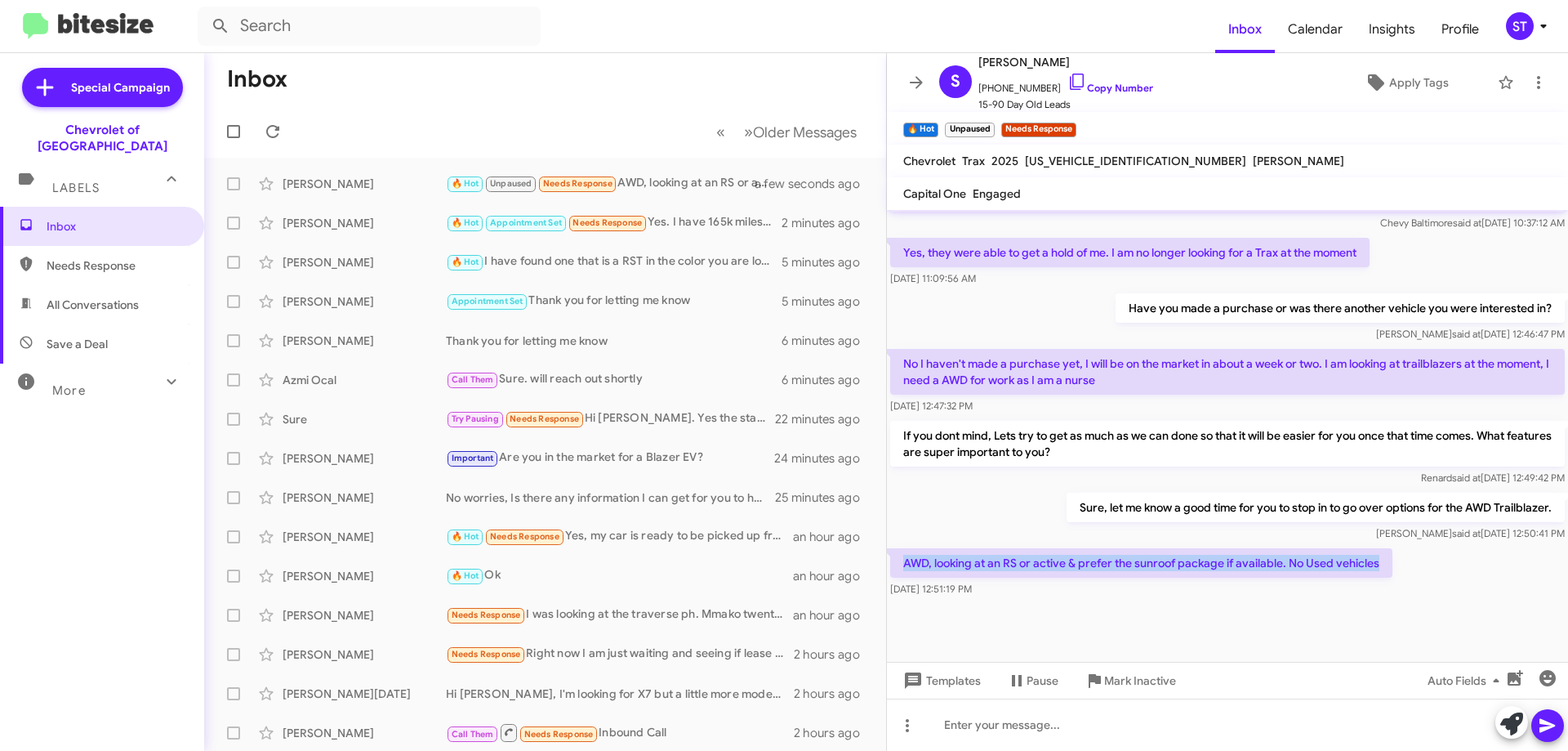
drag, startPoint x: 1379, startPoint y: 569, endPoint x: 906, endPoint y: 552, distance: 473.3
click at [906, 552] on p "AWD, looking at an RS or active & prefer the sunroof package if available. No U…" at bounding box center [1141, 563] width 502 height 29
copy p "AWD, looking at an RS or active & prefer the sunroof package if available. No U…"
click at [273, 127] on icon at bounding box center [273, 131] width 20 height 20
click at [675, 181] on div "🔥 Hot Unpaused Awesome, I do have what you are looking for and the best part is…" at bounding box center [627, 183] width 362 height 19
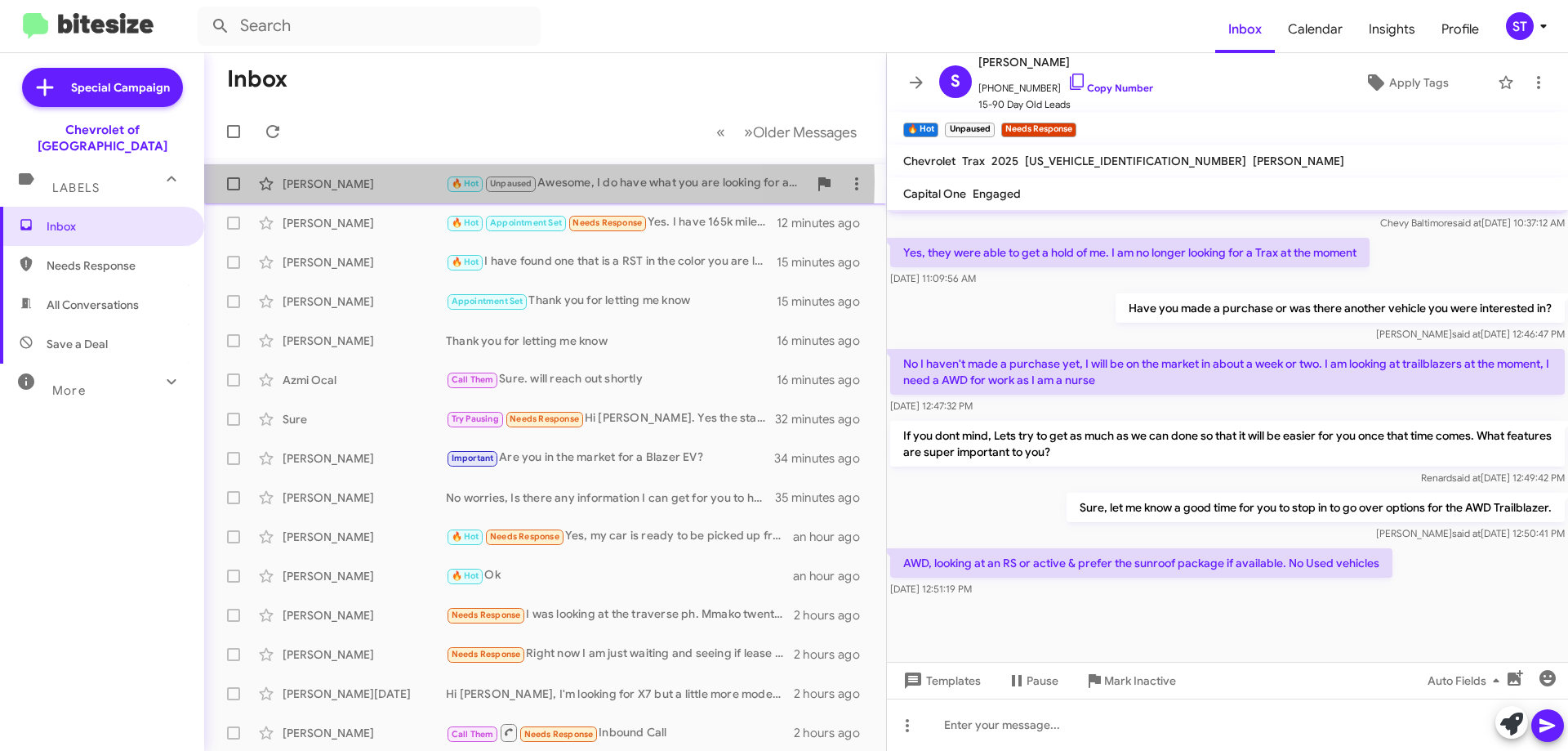
click at [403, 181] on div "[PERSON_NAME]" at bounding box center [364, 183] width 163 height 17
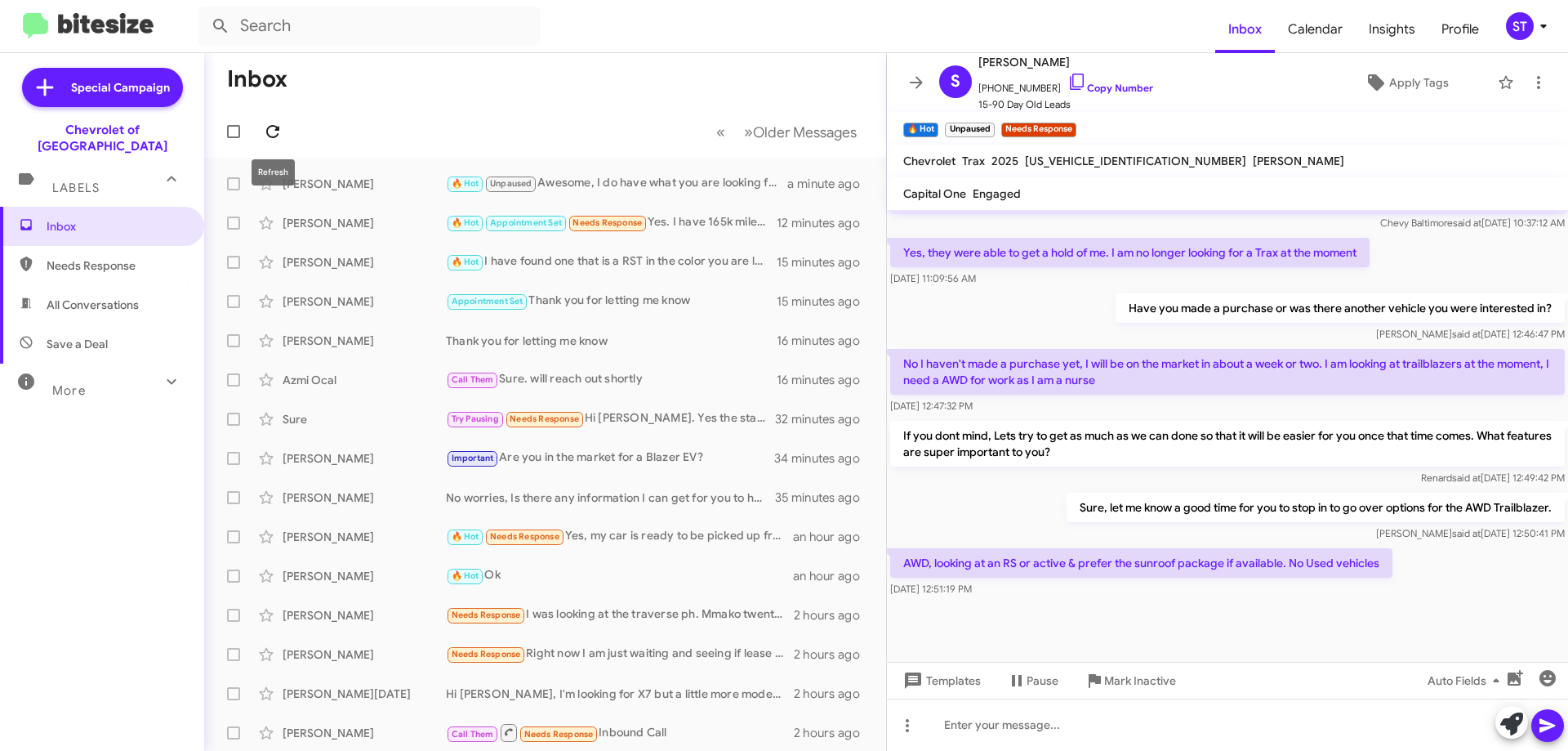
click at [270, 137] on icon at bounding box center [273, 131] width 20 height 20
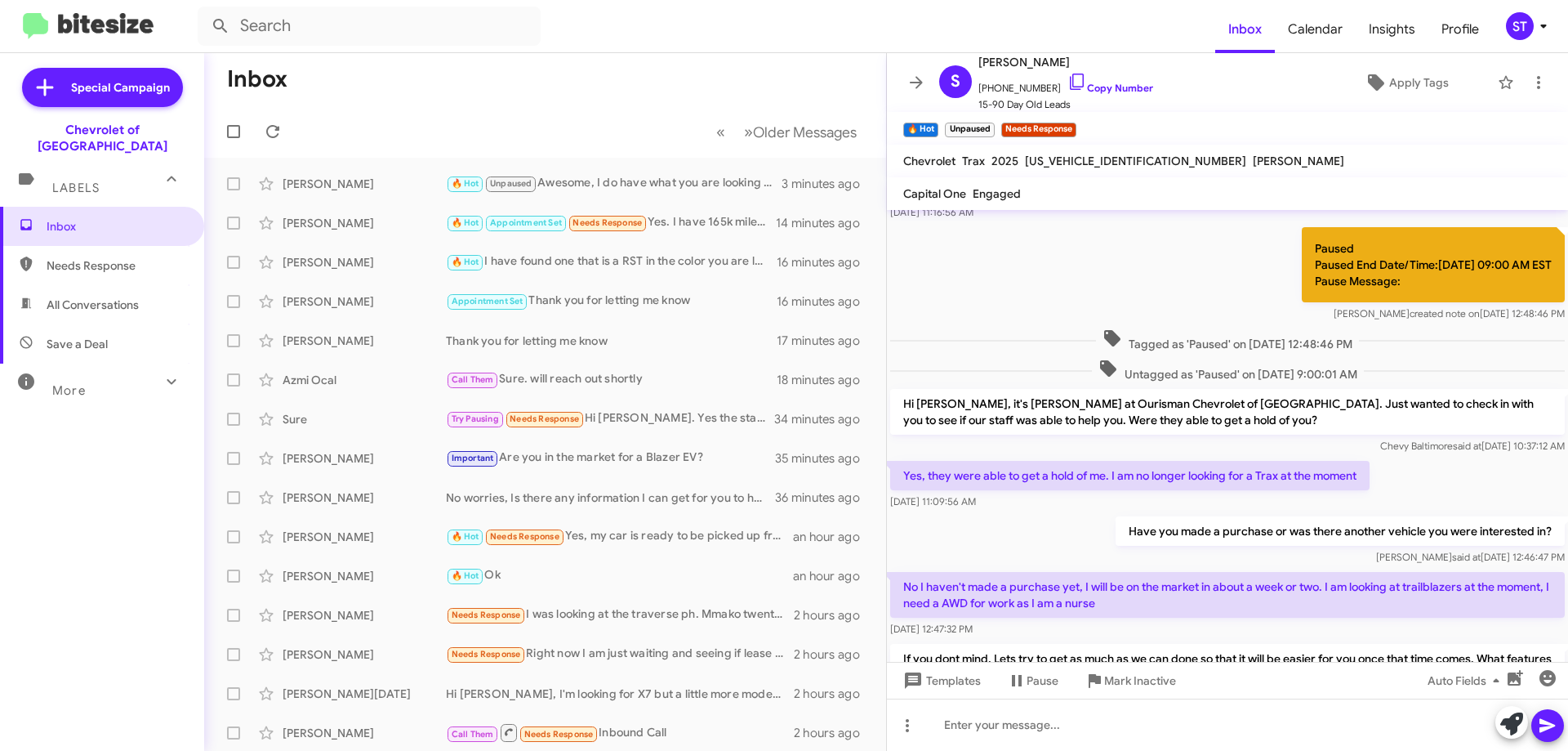
scroll to position [242, 0]
